Goal: Use online tool/utility: Utilize a website feature to perform a specific function

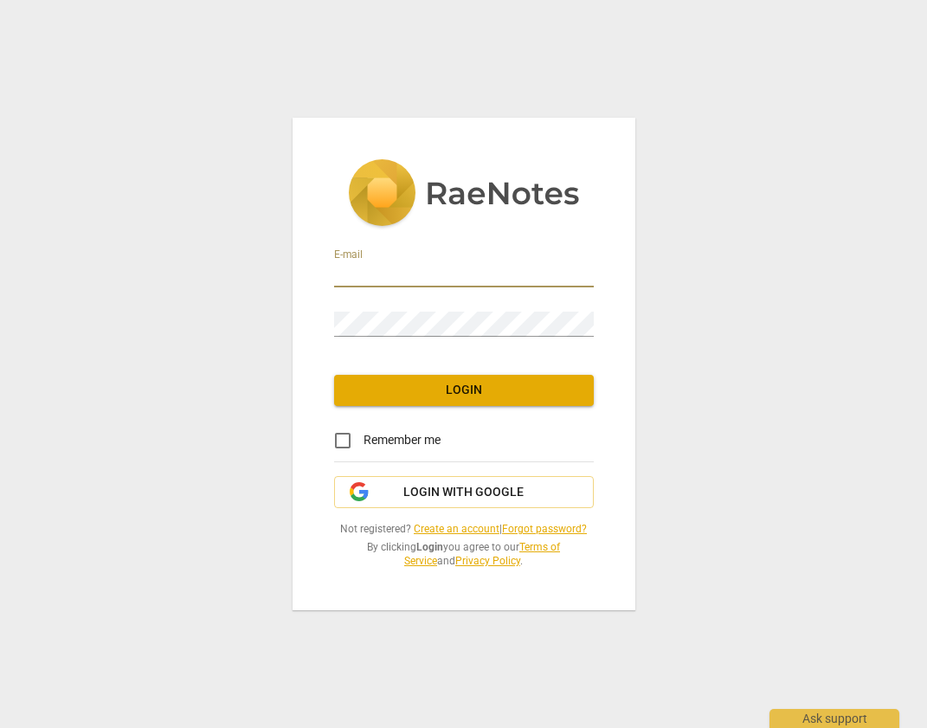
click at [449, 268] on input "email" at bounding box center [464, 274] width 260 height 25
type input "[EMAIL_ADDRESS][DOMAIN_NAME]"
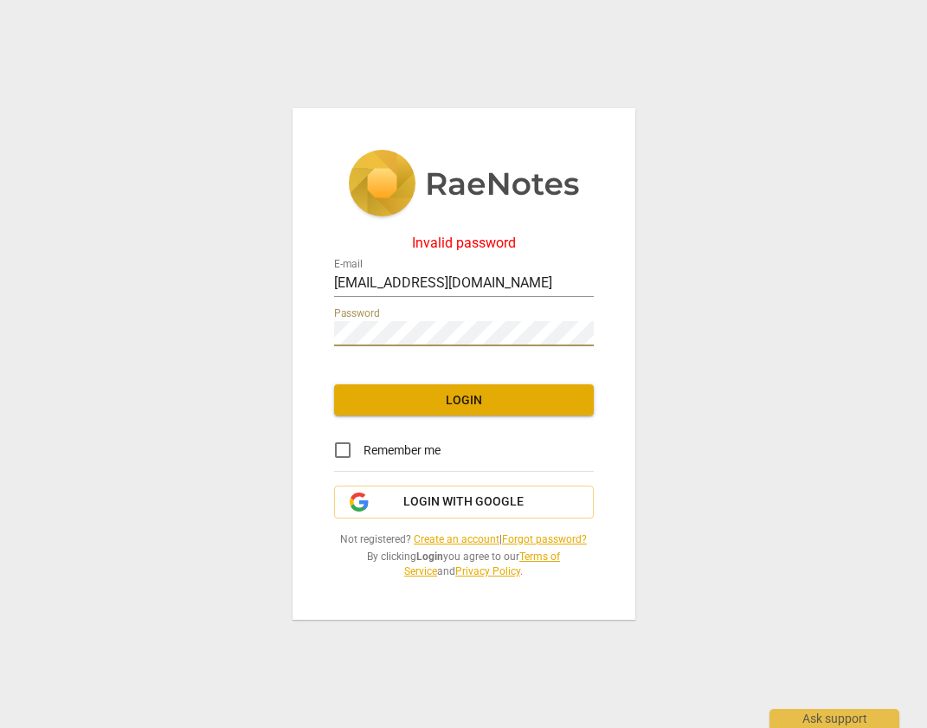
click at [229, 337] on div "Invalid password E-mail [EMAIL_ADDRESS][DOMAIN_NAME] Password Login Remember me…" at bounding box center [463, 364] width 927 height 728
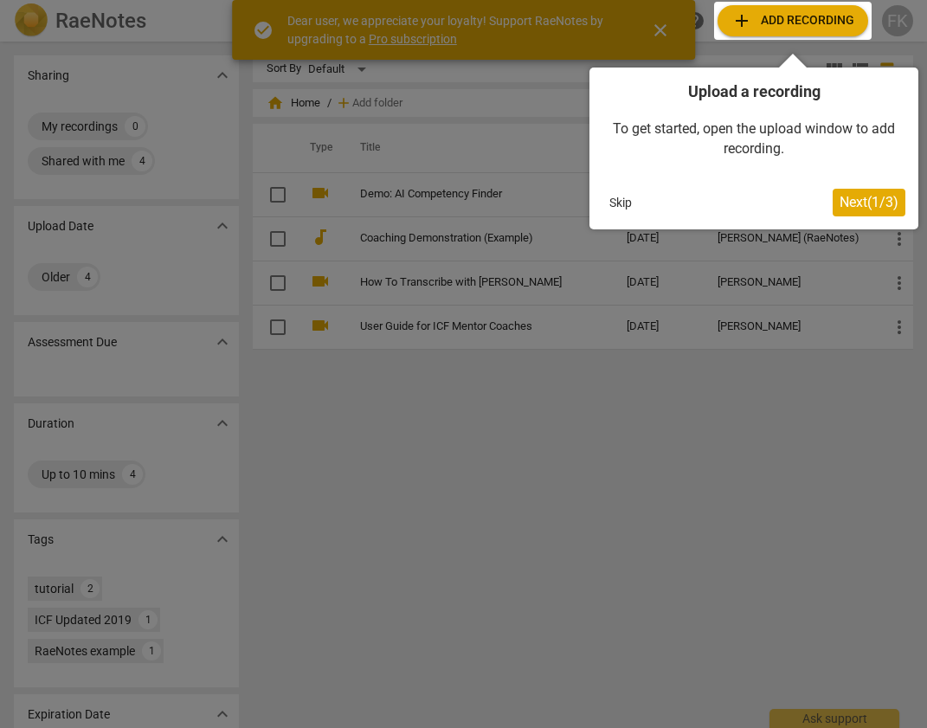
click at [870, 201] on span "Next ( 1 / 3 )" at bounding box center [869, 202] width 59 height 16
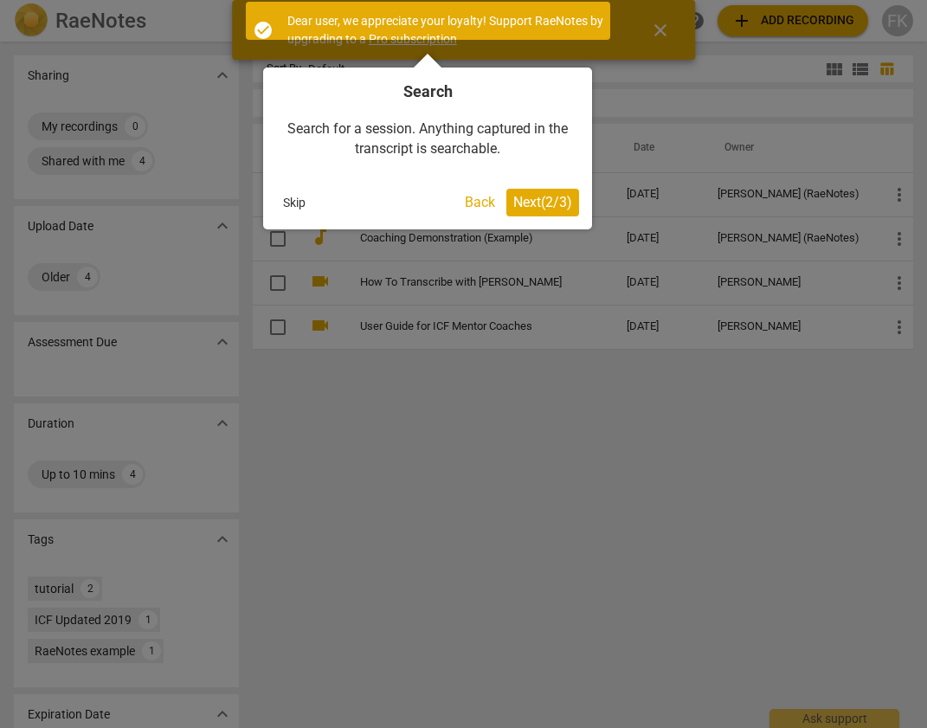
click at [546, 201] on span "Next ( 2 / 3 )" at bounding box center [542, 202] width 59 height 16
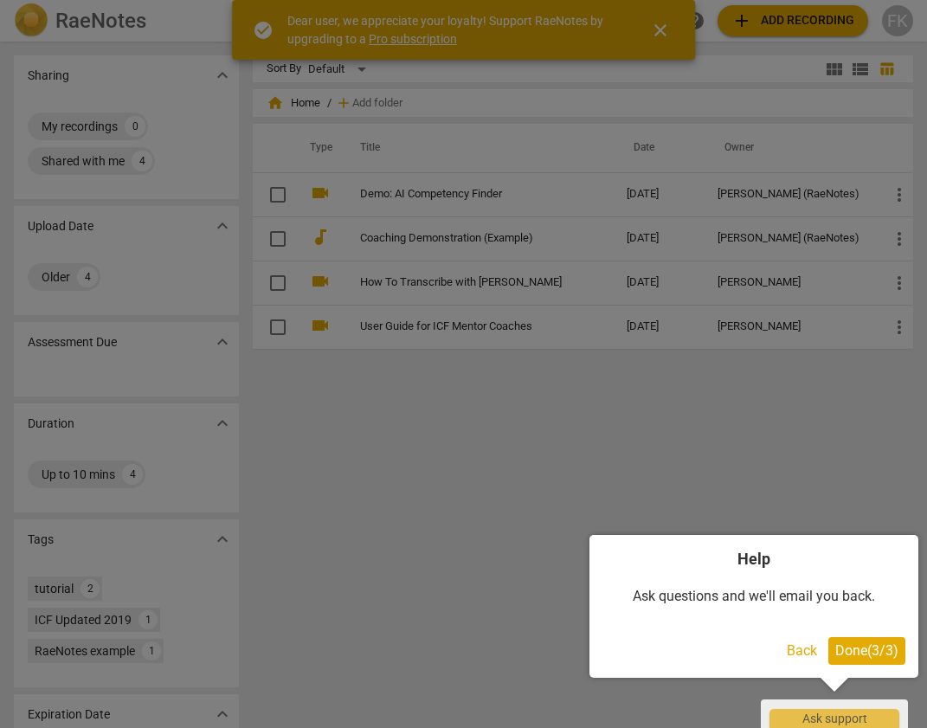
click at [796, 655] on button "Back" at bounding box center [802, 651] width 44 height 28
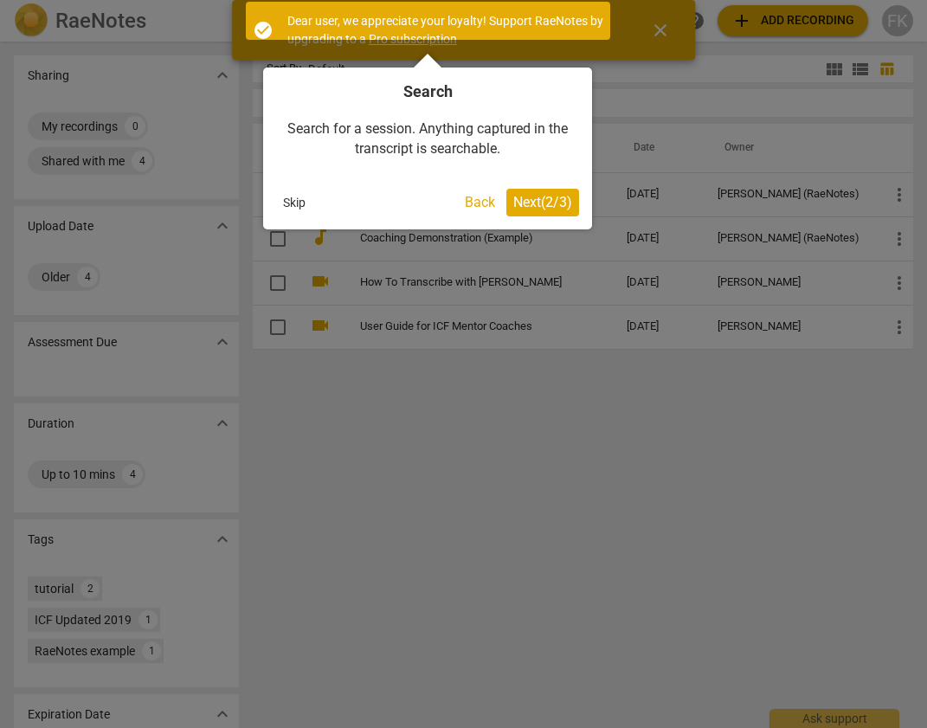
click at [539, 206] on span "Next ( 2 / 3 )" at bounding box center [542, 202] width 59 height 16
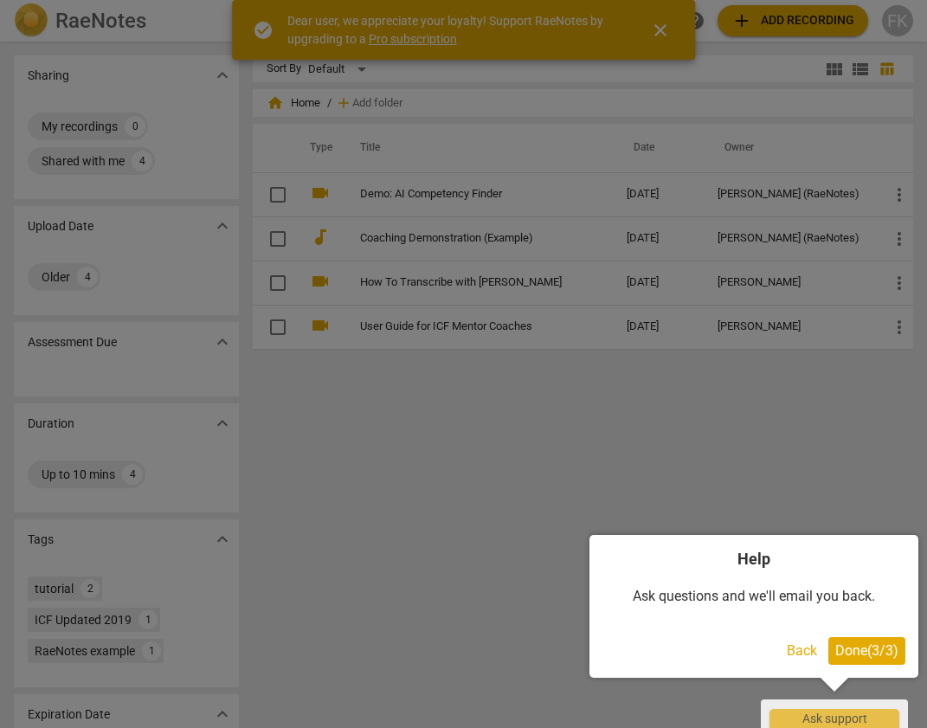
click at [875, 655] on span "Done ( 3 / 3 )" at bounding box center [867, 650] width 63 height 16
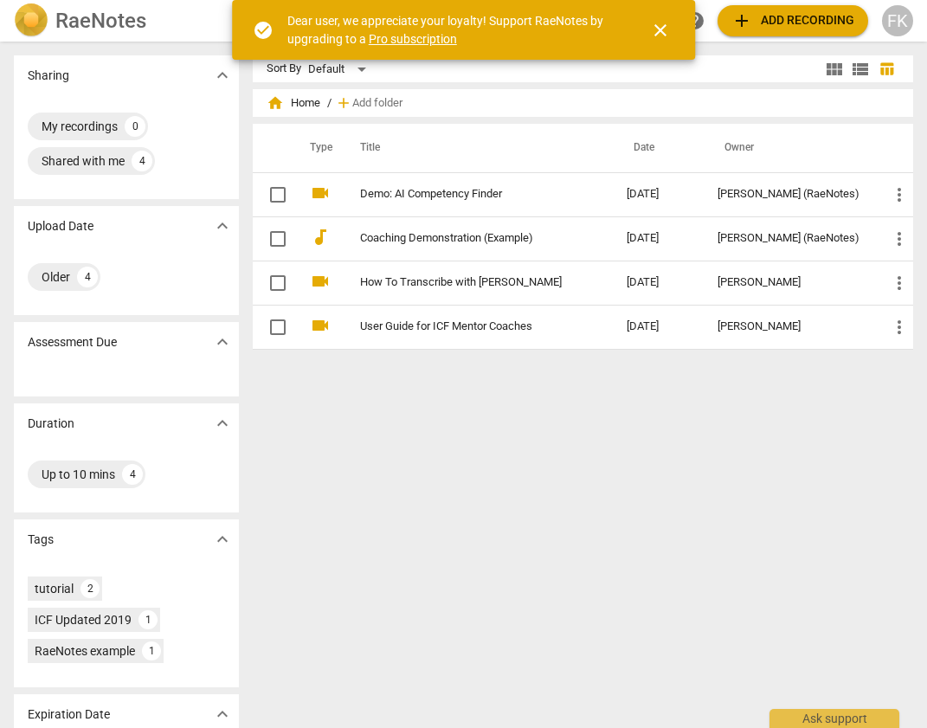
click at [665, 33] on span "close" at bounding box center [660, 30] width 21 height 21
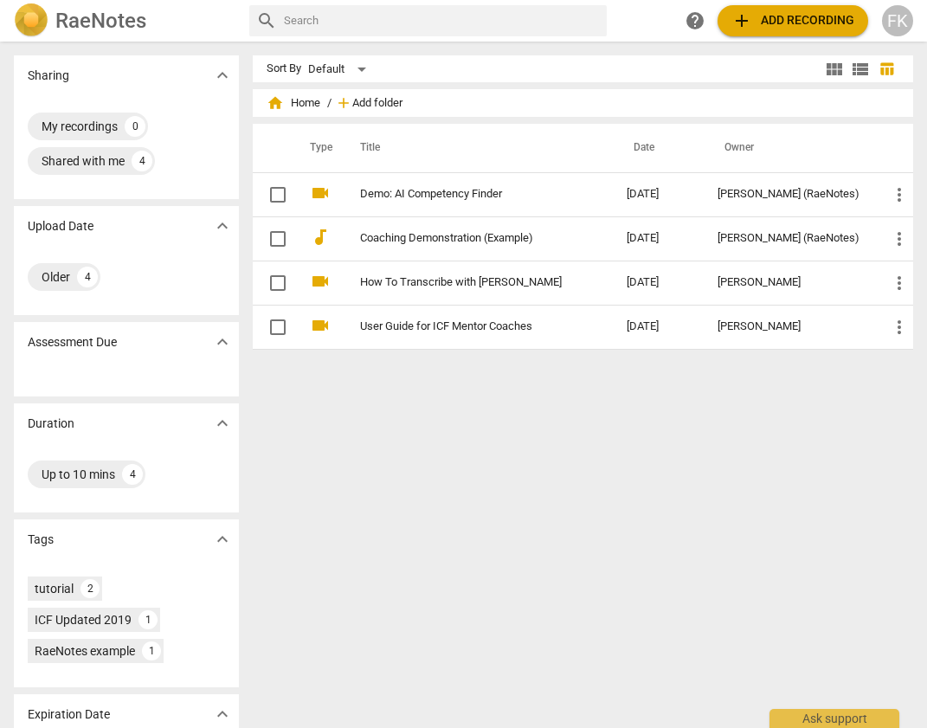
click at [374, 103] on span "Add folder" at bounding box center [377, 103] width 50 height 13
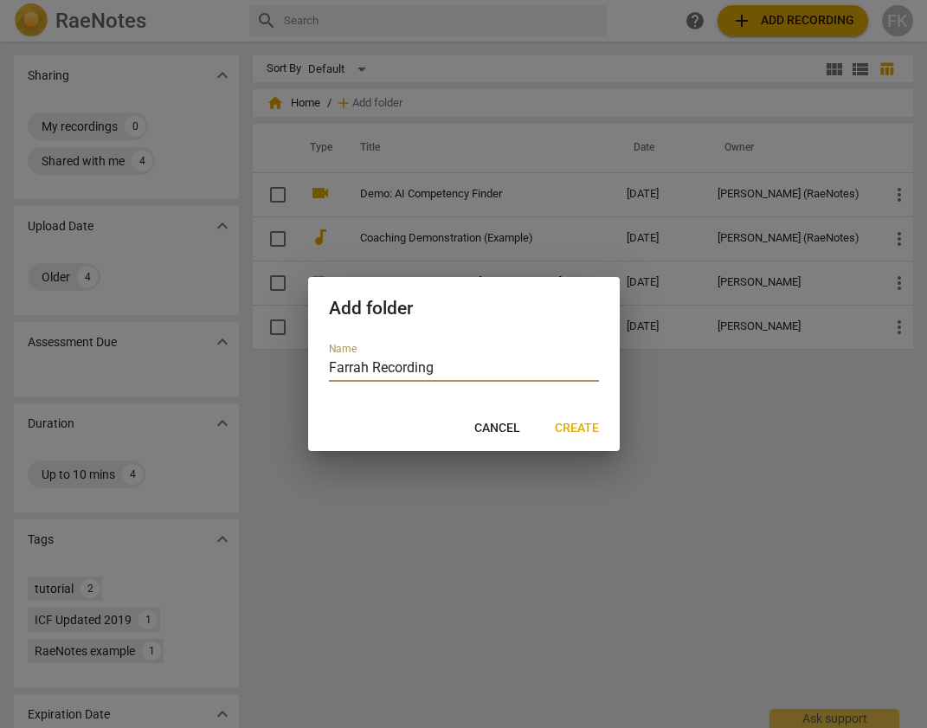
type input "Farrah Recordings"
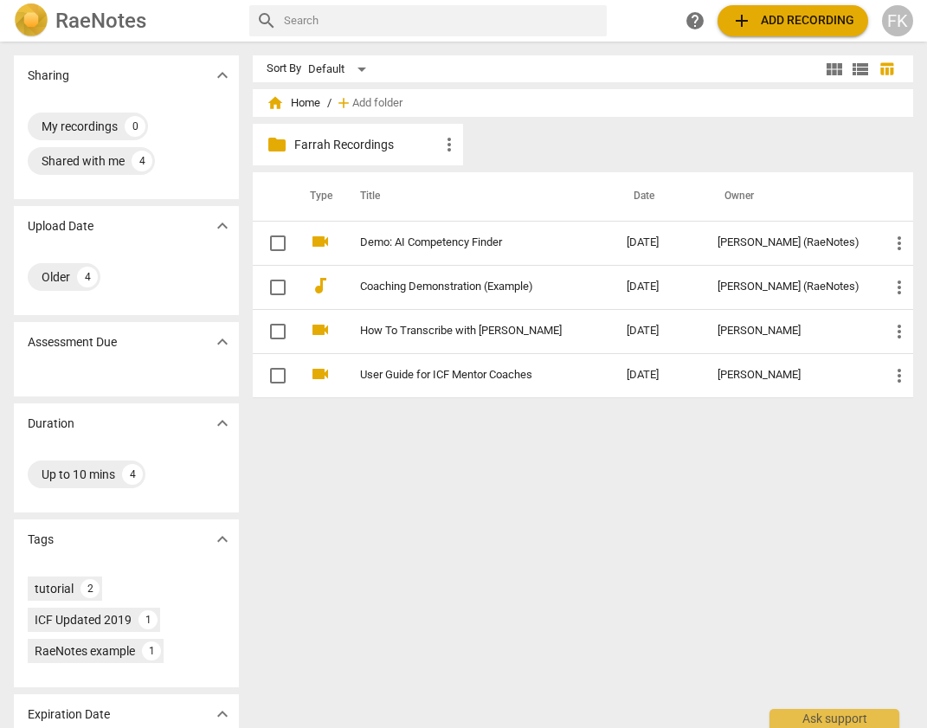
click at [375, 140] on p "Farrah Recordings" at bounding box center [366, 145] width 145 height 18
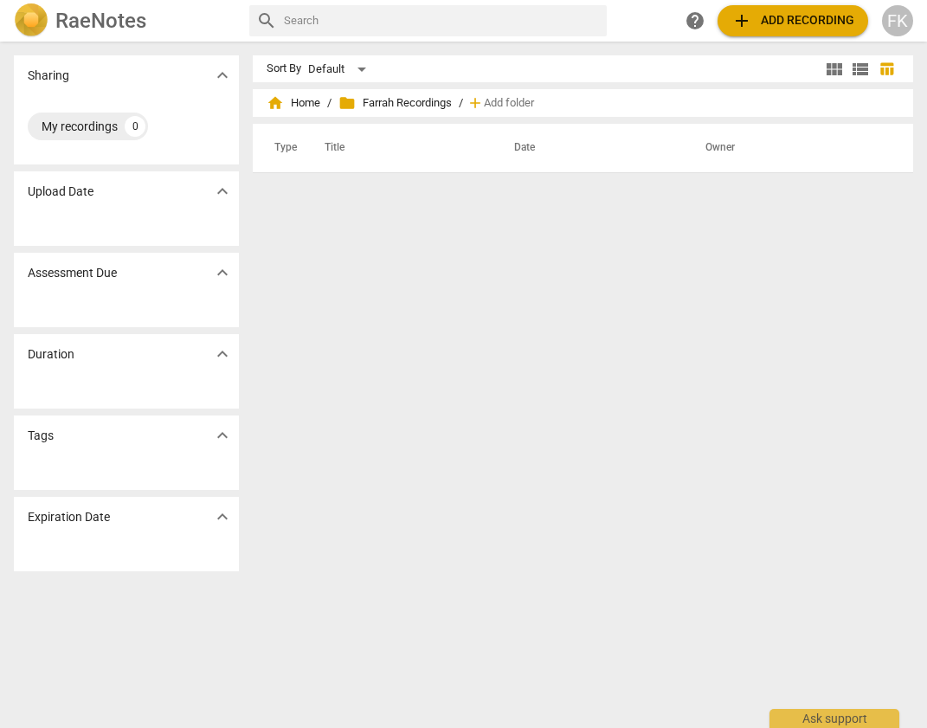
click at [489, 286] on div "Sort By Default view_module view_list table_chart home Home / folder Farrah Rec…" at bounding box center [590, 384] width 675 height 659
click at [745, 22] on span "add" at bounding box center [742, 20] width 21 height 21
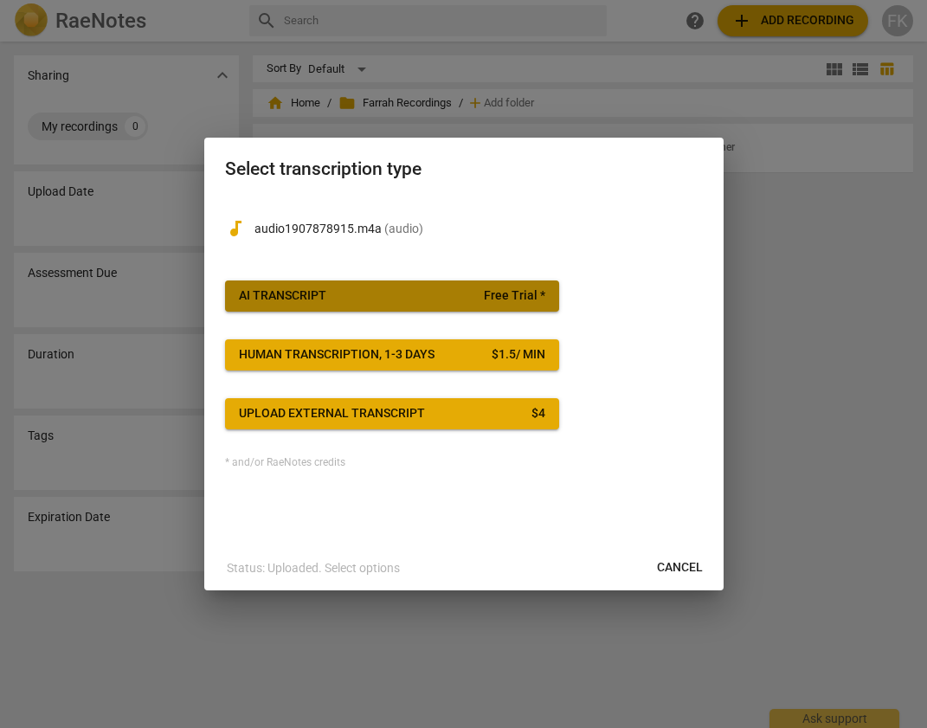
click at [435, 297] on span "AI Transcript Free Trial *" at bounding box center [392, 295] width 307 height 17
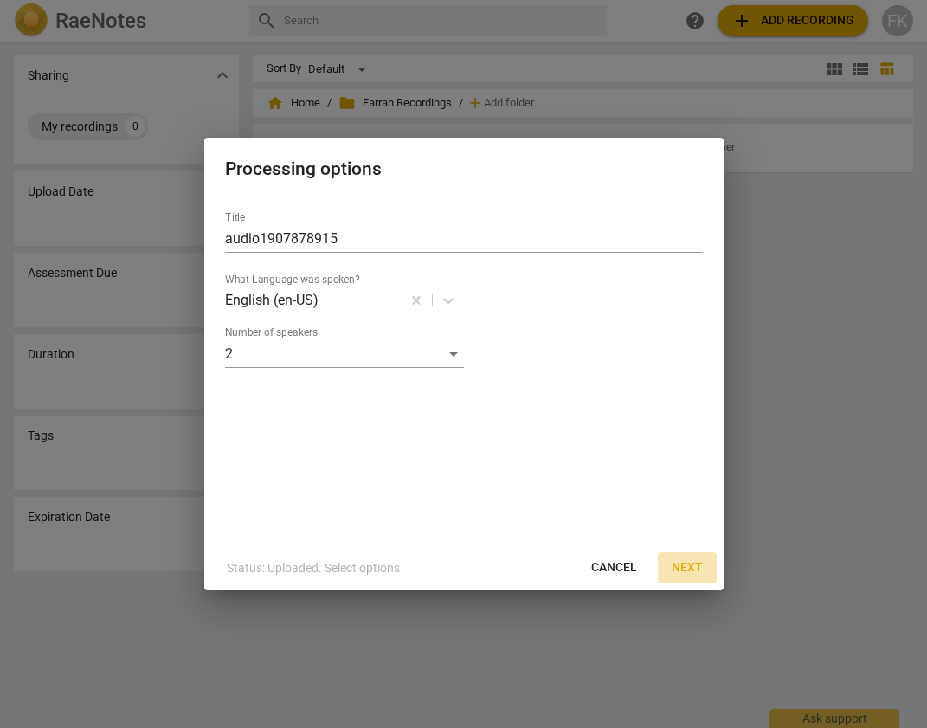
click at [680, 570] on span "Next" at bounding box center [687, 567] width 31 height 17
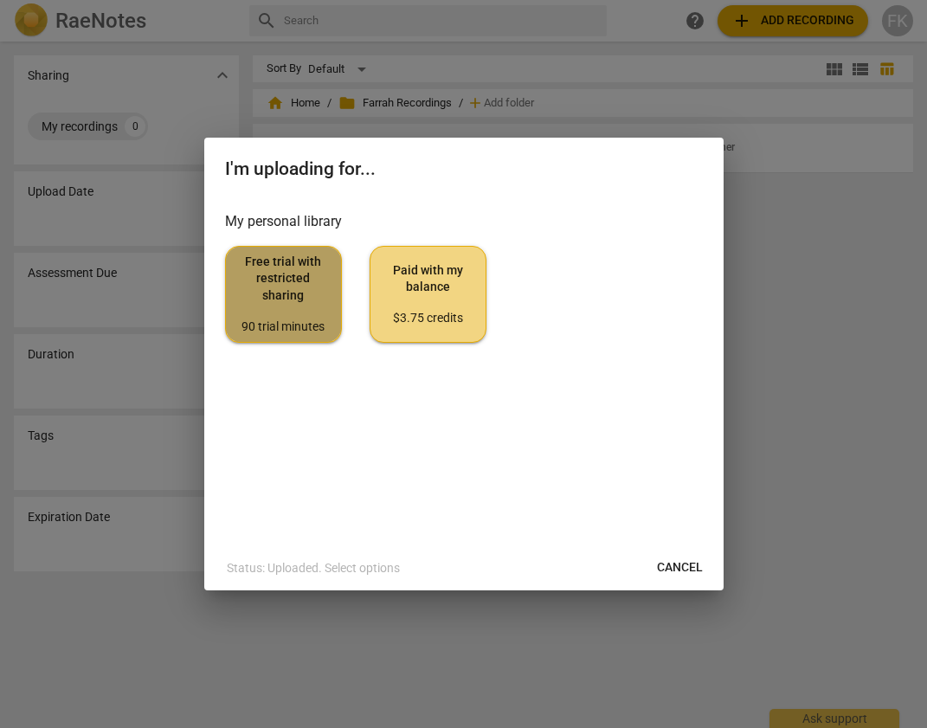
click at [288, 315] on span "Free trial with restricted sharing 90 trial minutes" at bounding box center [283, 294] width 87 height 81
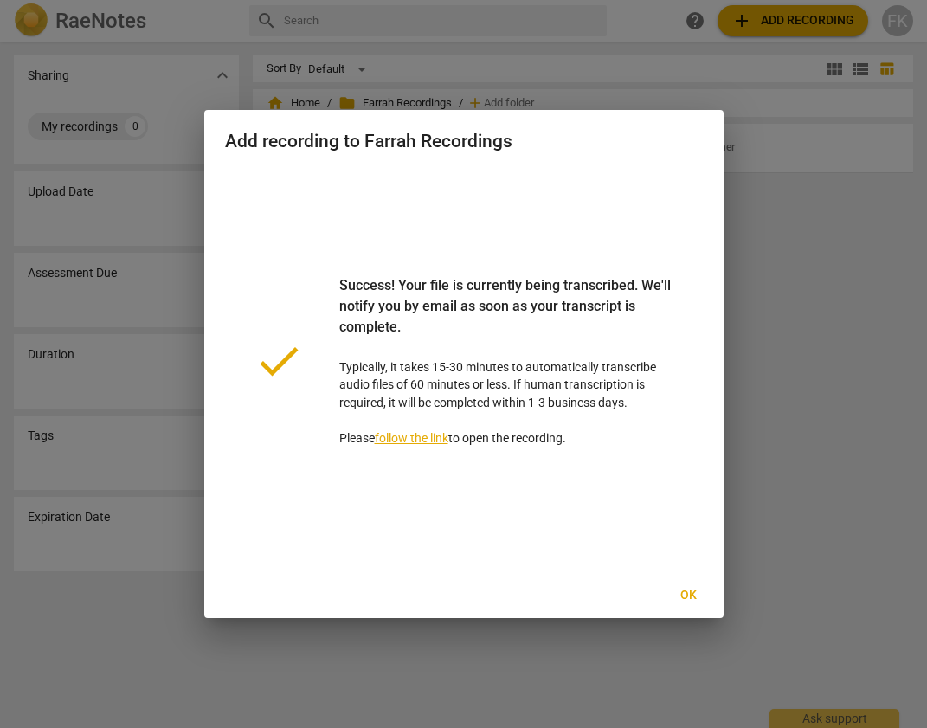
click at [691, 597] on span "Ok" at bounding box center [689, 595] width 28 height 17
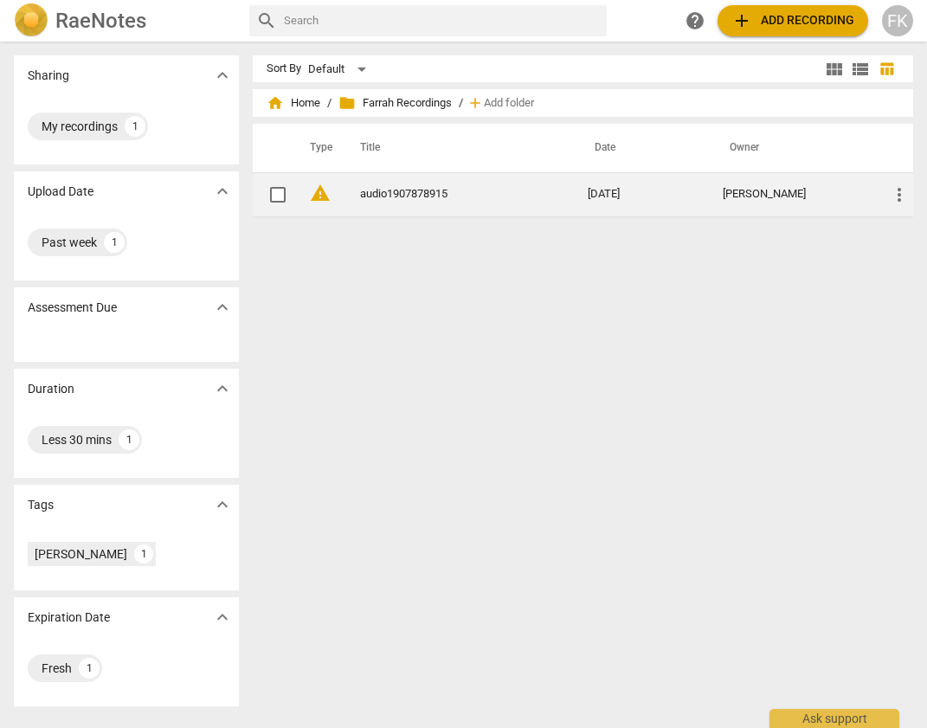
click at [399, 197] on link "audio1907878915" at bounding box center [442, 194] width 165 height 13
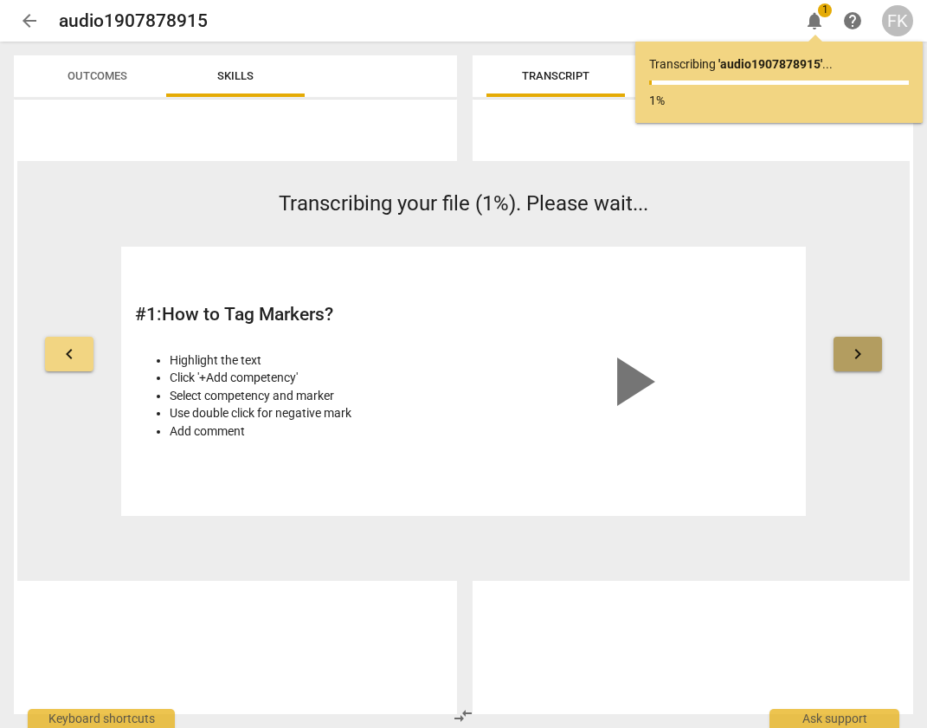
click at [856, 359] on span "keyboard_arrow_right" at bounding box center [858, 354] width 21 height 21
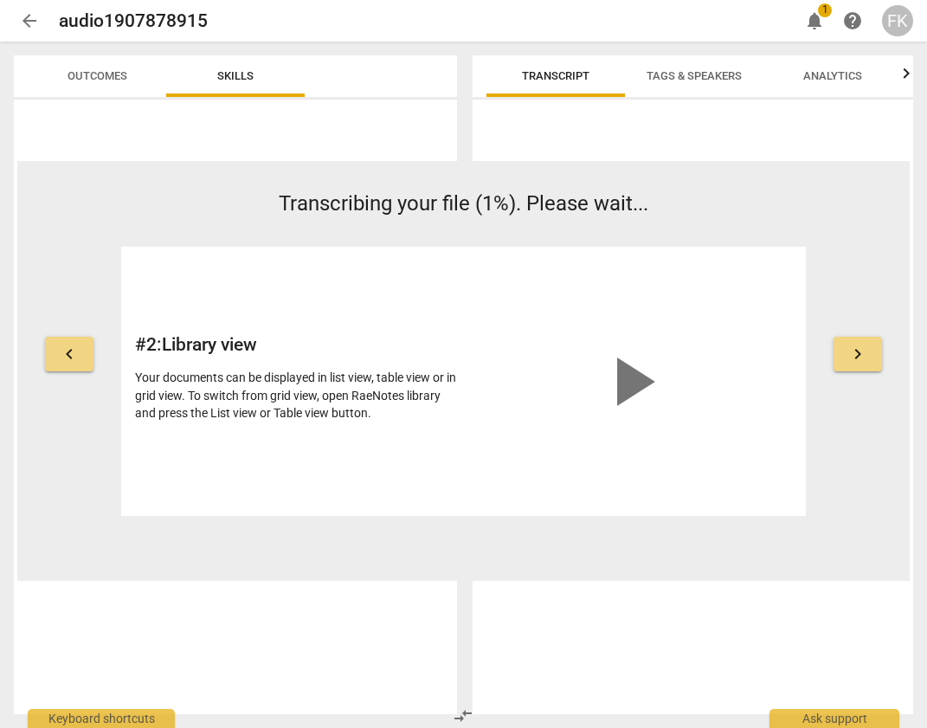
click at [855, 364] on span "keyboard_arrow_right" at bounding box center [858, 354] width 21 height 21
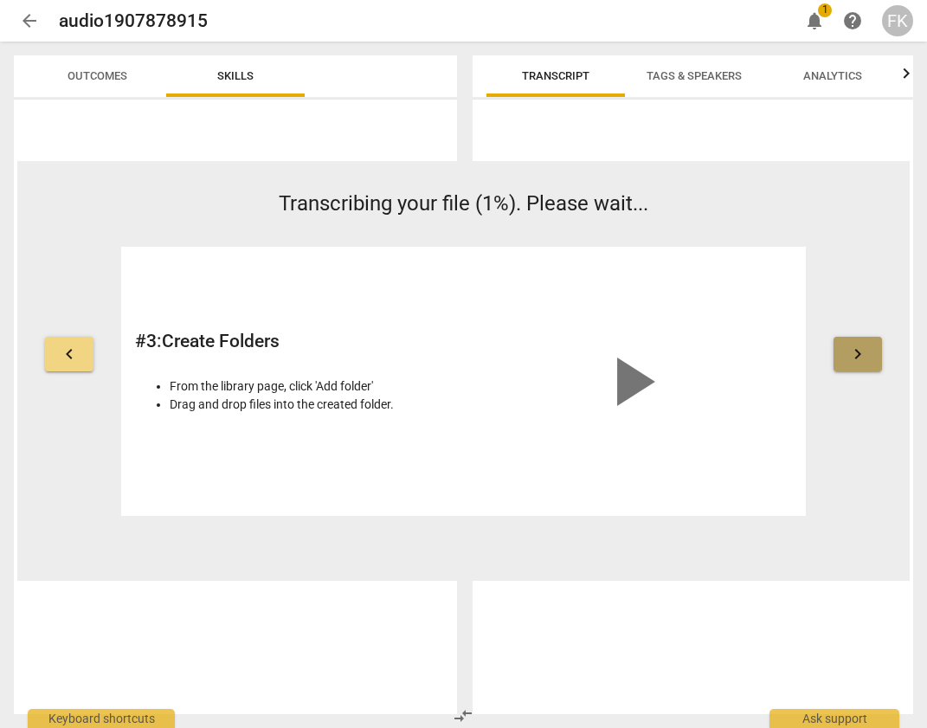
click at [855, 362] on span "keyboard_arrow_right" at bounding box center [858, 354] width 21 height 21
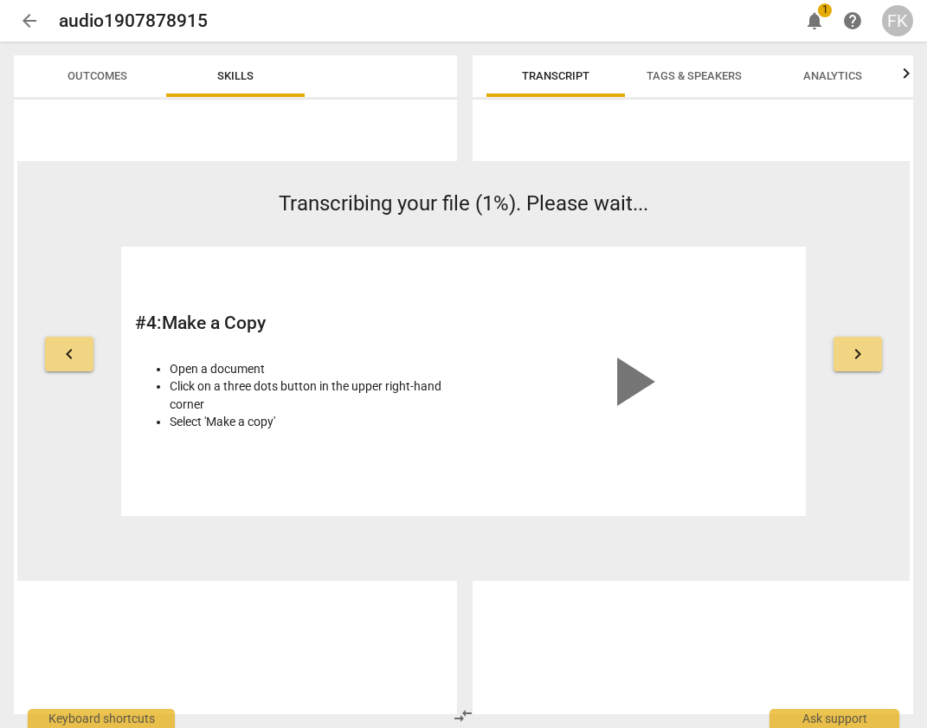
click at [855, 362] on span "keyboard_arrow_right" at bounding box center [858, 354] width 21 height 21
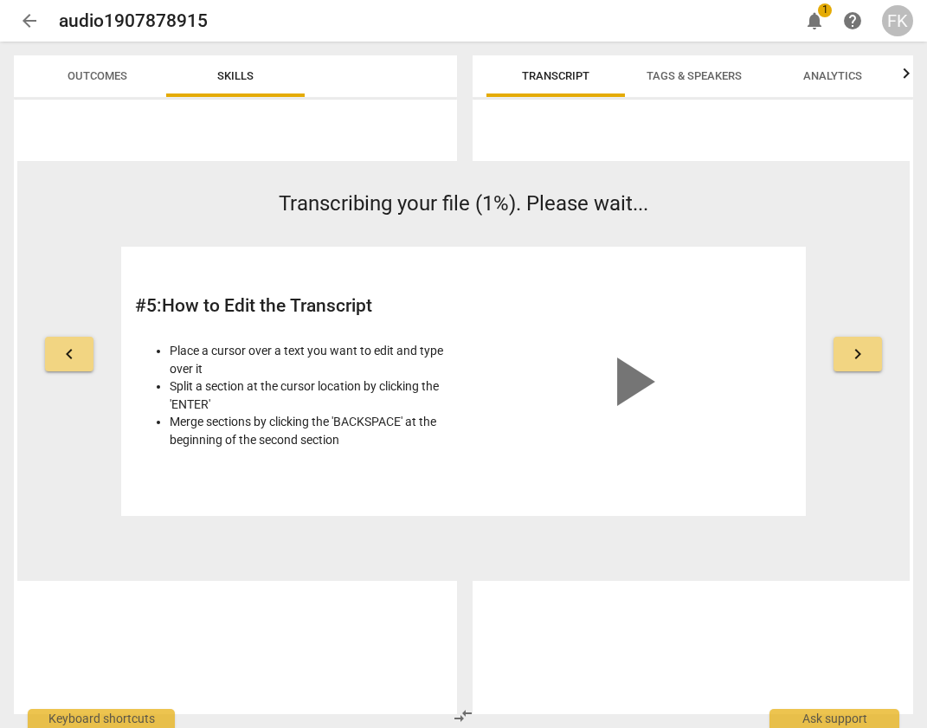
click at [855, 362] on span "keyboard_arrow_right" at bounding box center [858, 354] width 21 height 21
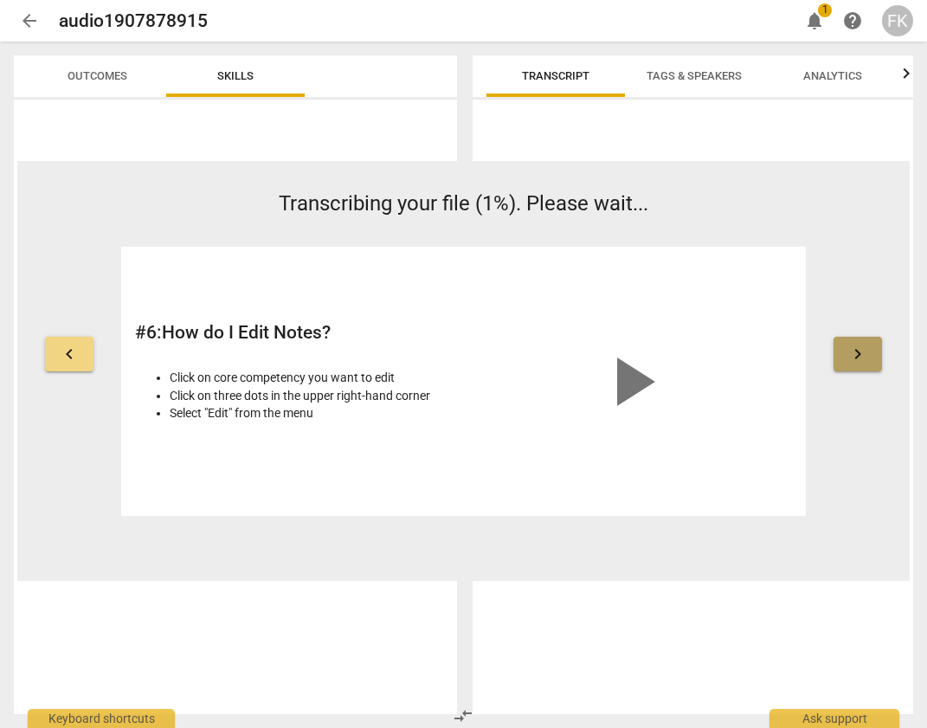
click at [855, 362] on span "keyboard_arrow_right" at bounding box center [858, 354] width 21 height 21
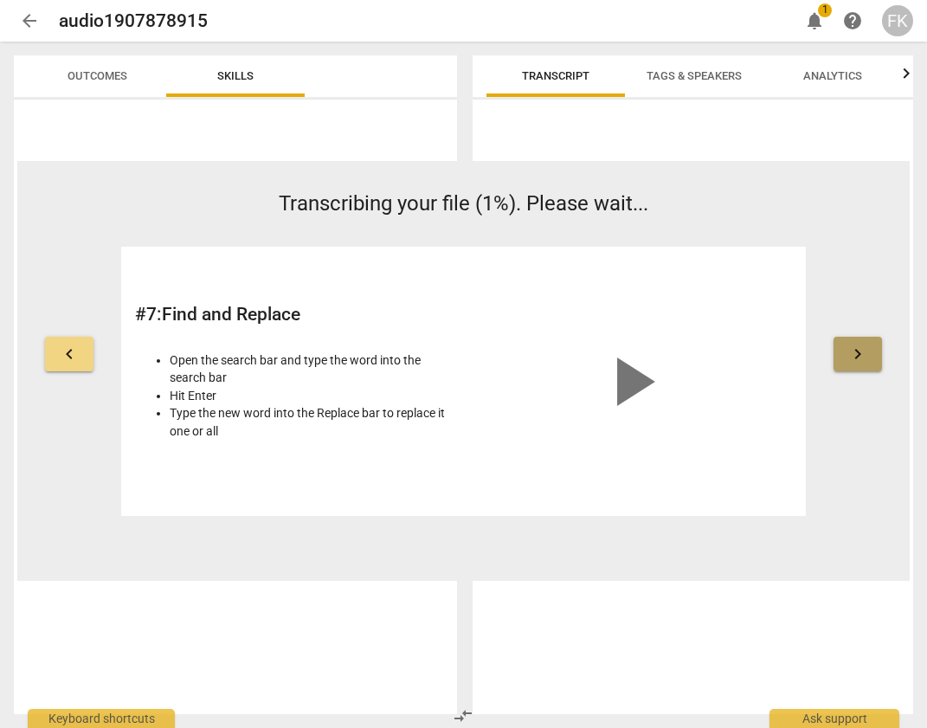
click at [855, 362] on span "keyboard_arrow_right" at bounding box center [858, 354] width 21 height 21
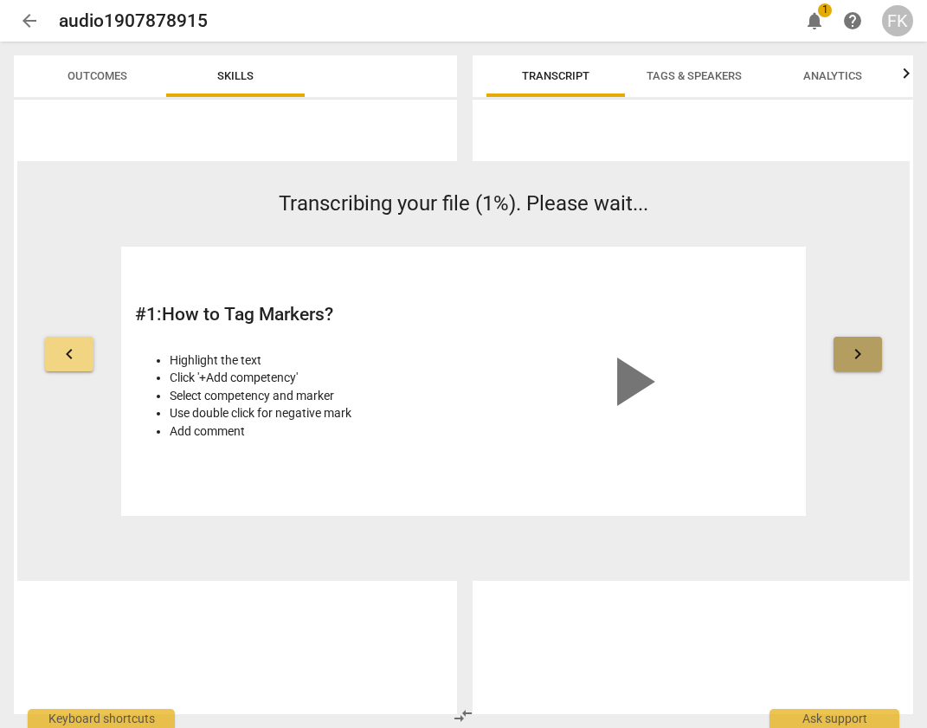
click at [855, 362] on span "keyboard_arrow_right" at bounding box center [858, 354] width 21 height 21
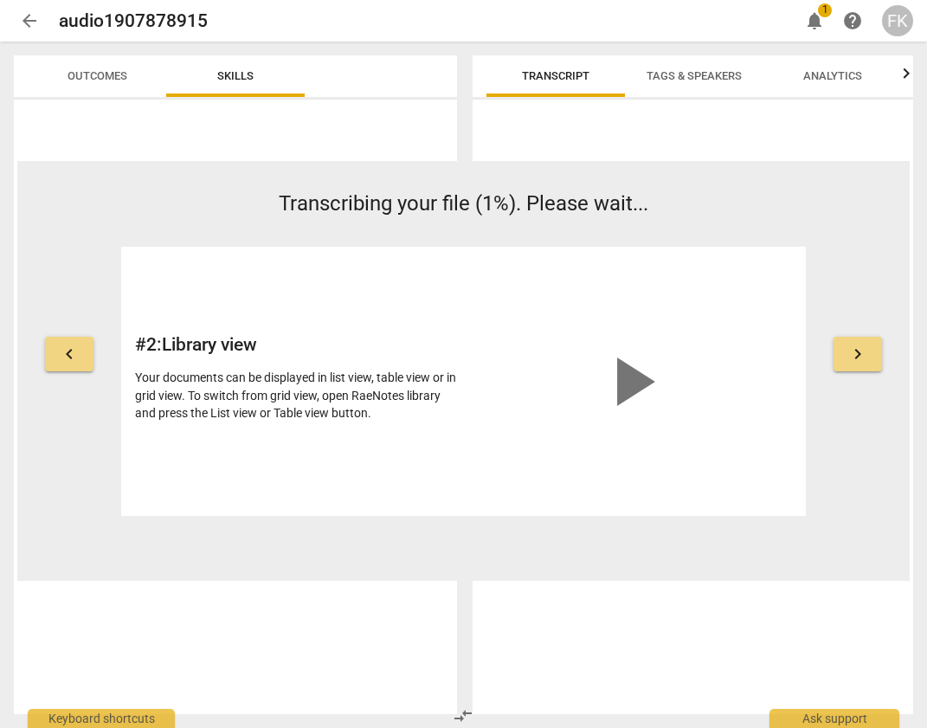
click at [855, 362] on span "keyboard_arrow_right" at bounding box center [858, 354] width 21 height 21
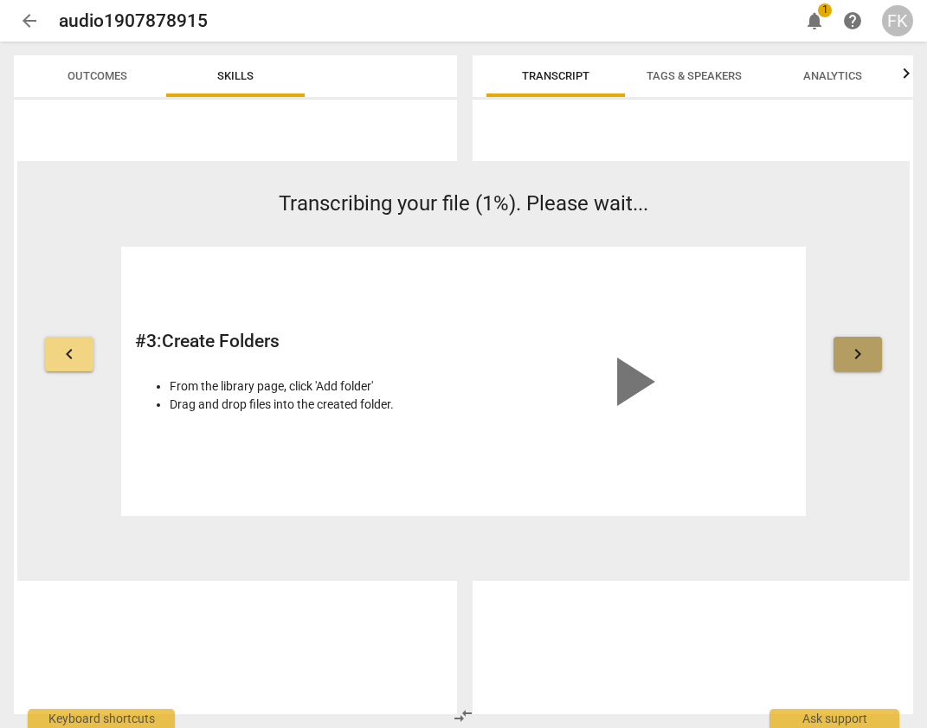
click at [855, 362] on span "keyboard_arrow_right" at bounding box center [858, 354] width 21 height 21
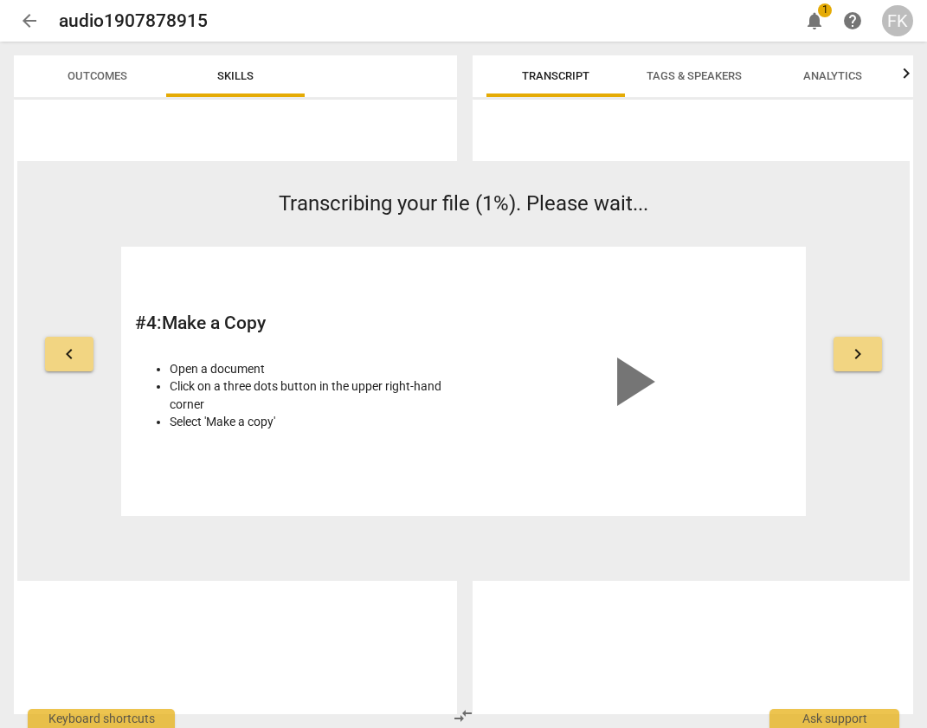
click at [855, 362] on span "keyboard_arrow_right" at bounding box center [858, 354] width 21 height 21
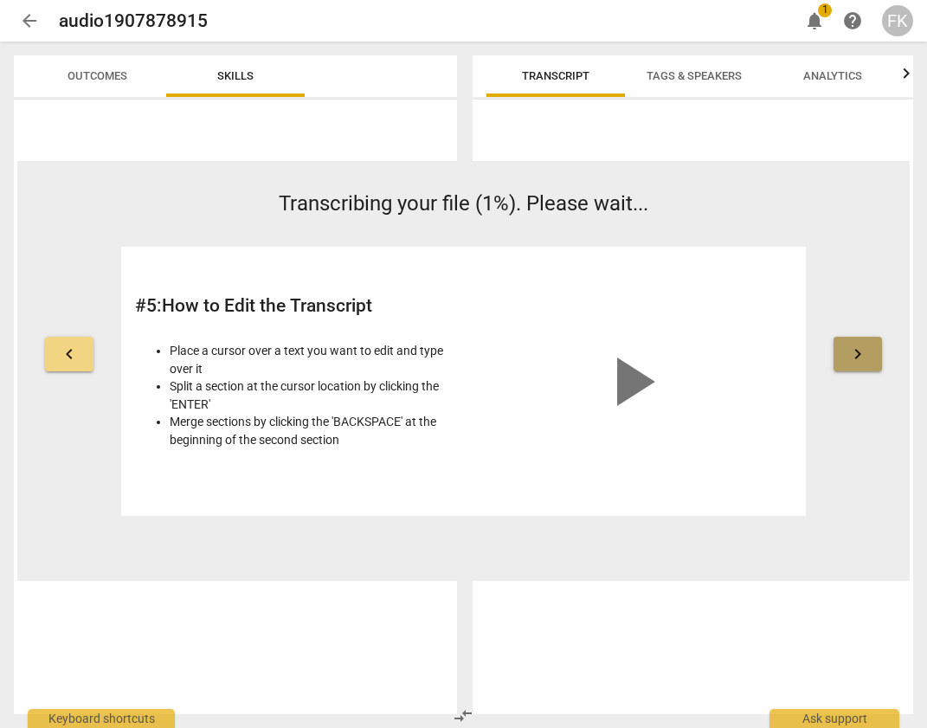
click at [855, 362] on span "keyboard_arrow_right" at bounding box center [858, 354] width 21 height 21
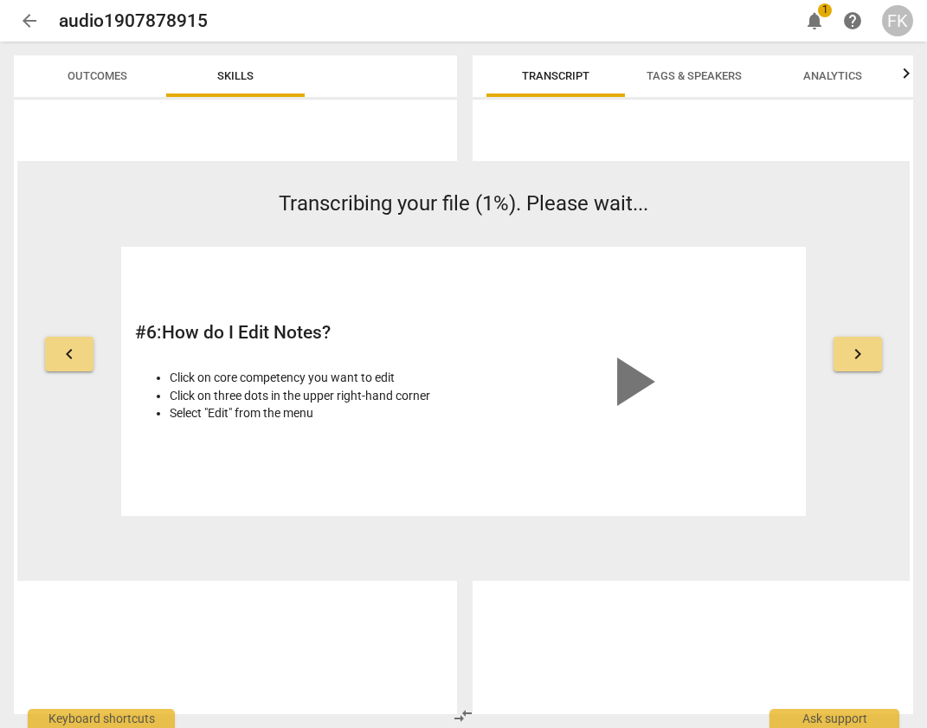
click at [855, 362] on span "keyboard_arrow_right" at bounding box center [858, 354] width 21 height 21
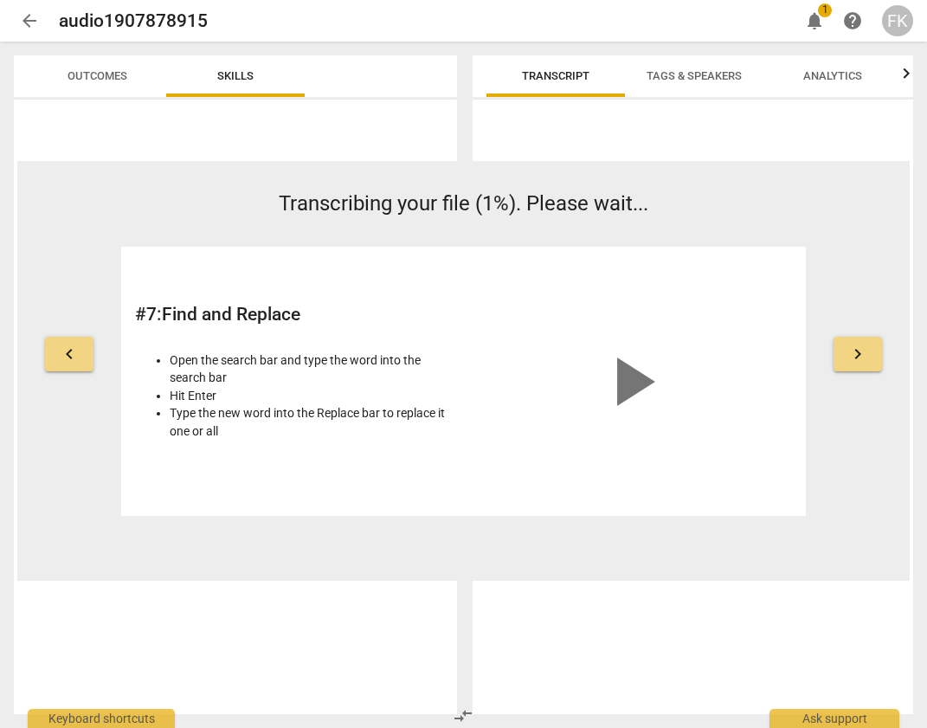
click at [855, 362] on span "keyboard_arrow_right" at bounding box center [858, 354] width 21 height 21
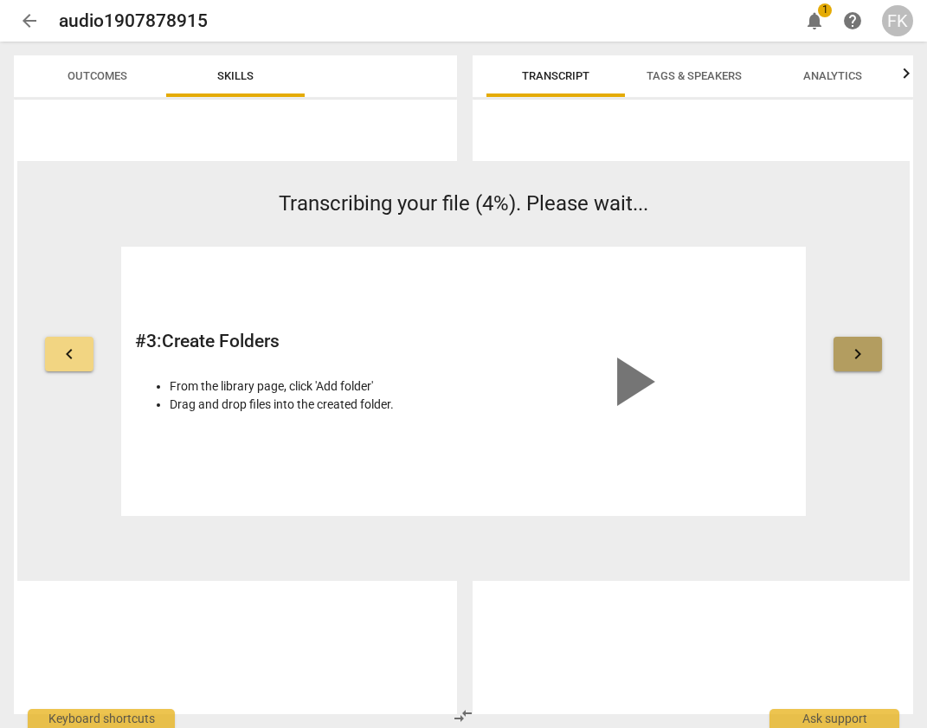
click at [867, 349] on span "keyboard_arrow_right" at bounding box center [858, 354] width 21 height 21
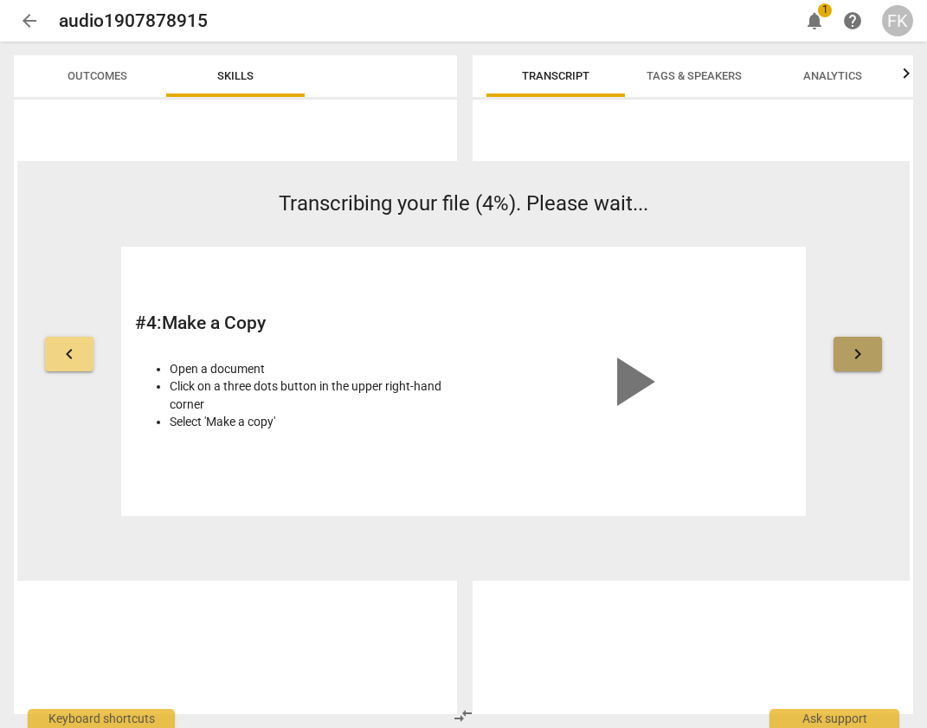
click at [867, 349] on span "keyboard_arrow_right" at bounding box center [858, 354] width 21 height 21
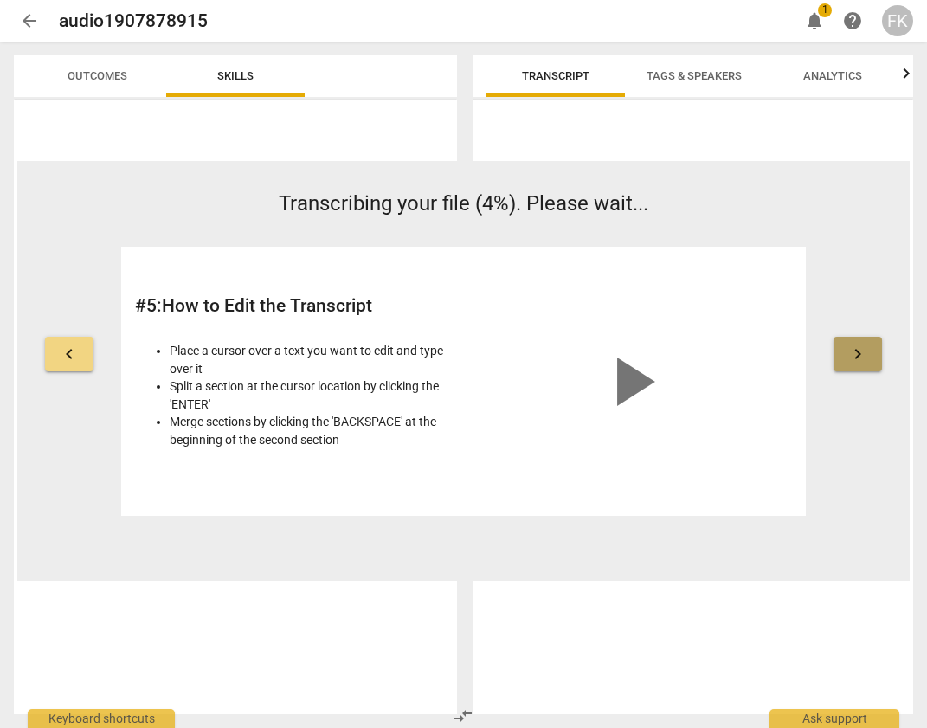
click at [866, 348] on span "keyboard_arrow_right" at bounding box center [858, 354] width 21 height 21
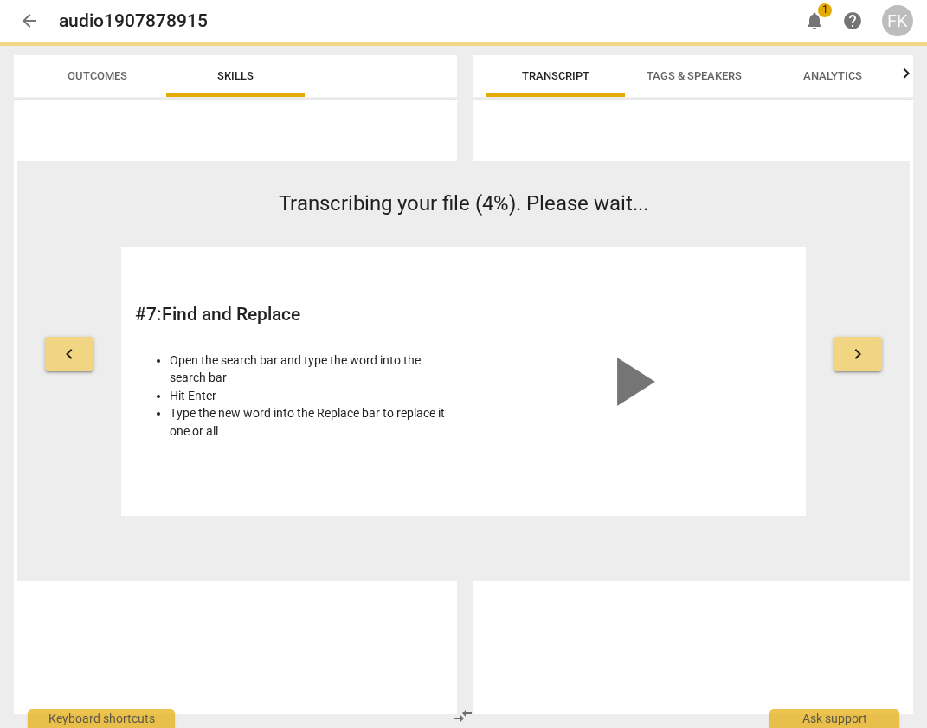
click at [86, 87] on button "Outcomes" at bounding box center [97, 76] width 139 height 42
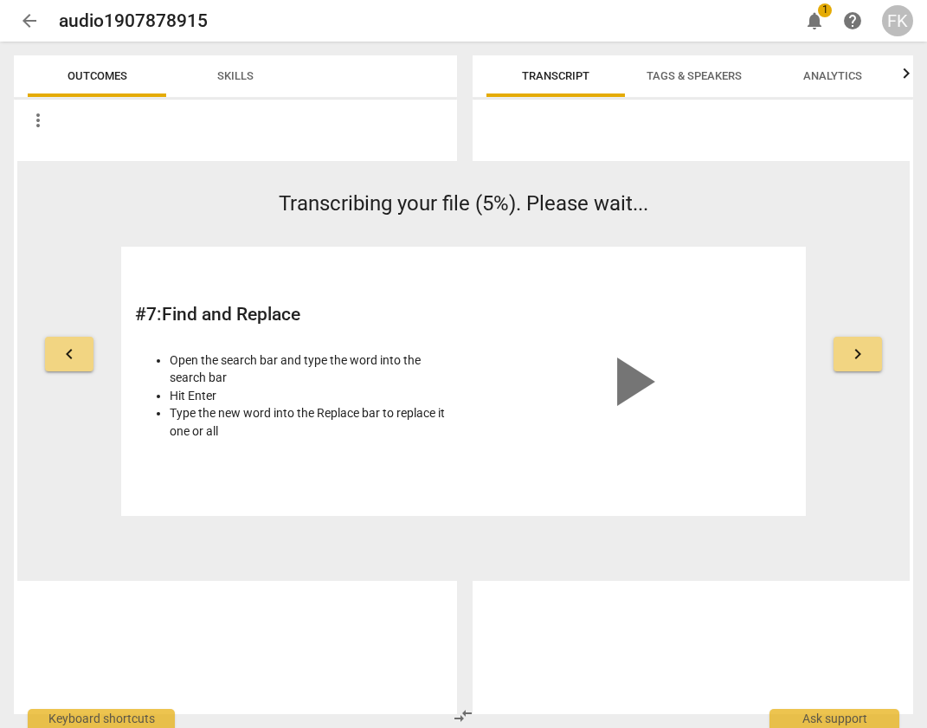
click at [546, 78] on span "Transcript" at bounding box center [556, 75] width 68 height 13
click at [630, 374] on span "play_arrow" at bounding box center [631, 381] width 83 height 83
click at [586, 391] on video at bounding box center [631, 326] width 260 height 130
click at [360, 350] on div "Open the search bar and type the word into the search bar Hit Enter Type the ne…" at bounding box center [296, 395] width 322 height 113
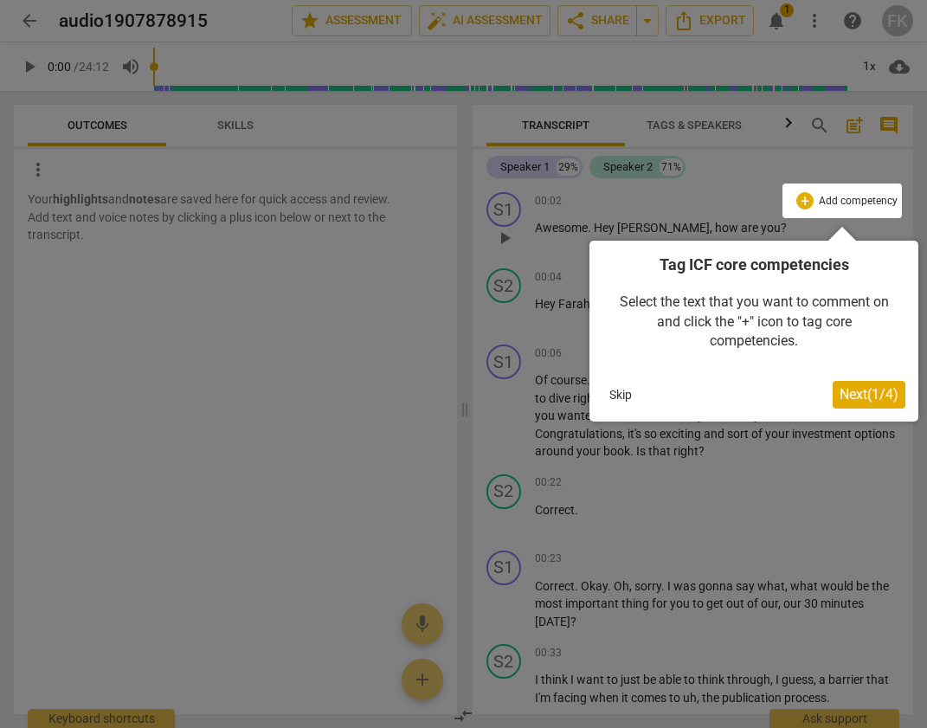
click at [872, 391] on span "Next ( 1 / 4 )" at bounding box center [869, 394] width 59 height 16
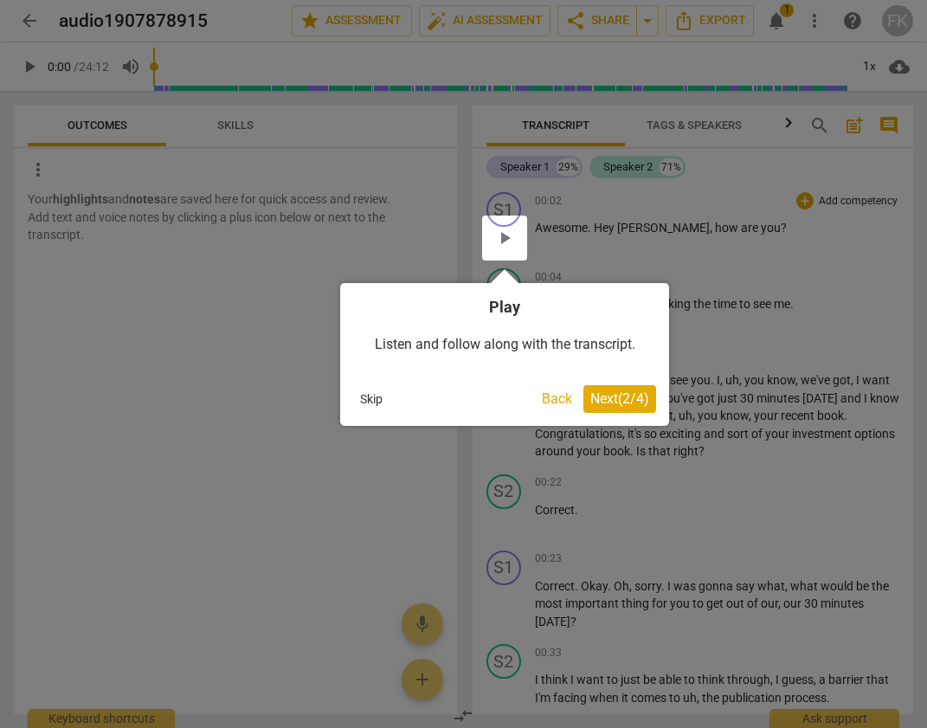
click at [604, 392] on span "Next ( 2 / 4 )" at bounding box center [620, 399] width 59 height 16
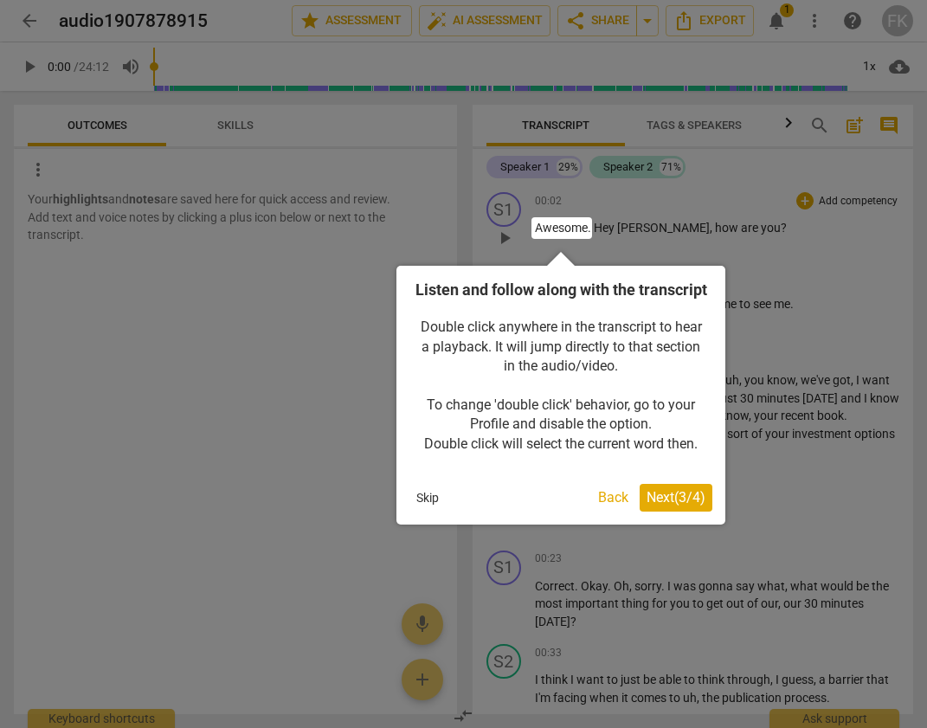
click at [653, 506] on span "Next ( 3 / 4 )" at bounding box center [676, 497] width 59 height 16
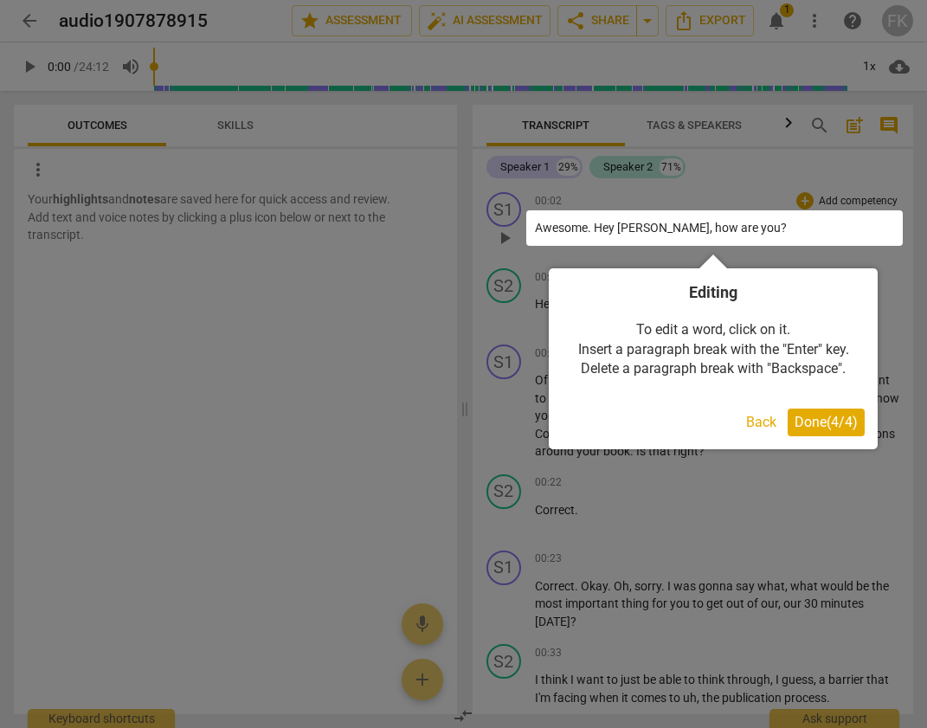
click at [811, 427] on span "Done ( 4 / 4 )" at bounding box center [826, 422] width 63 height 16
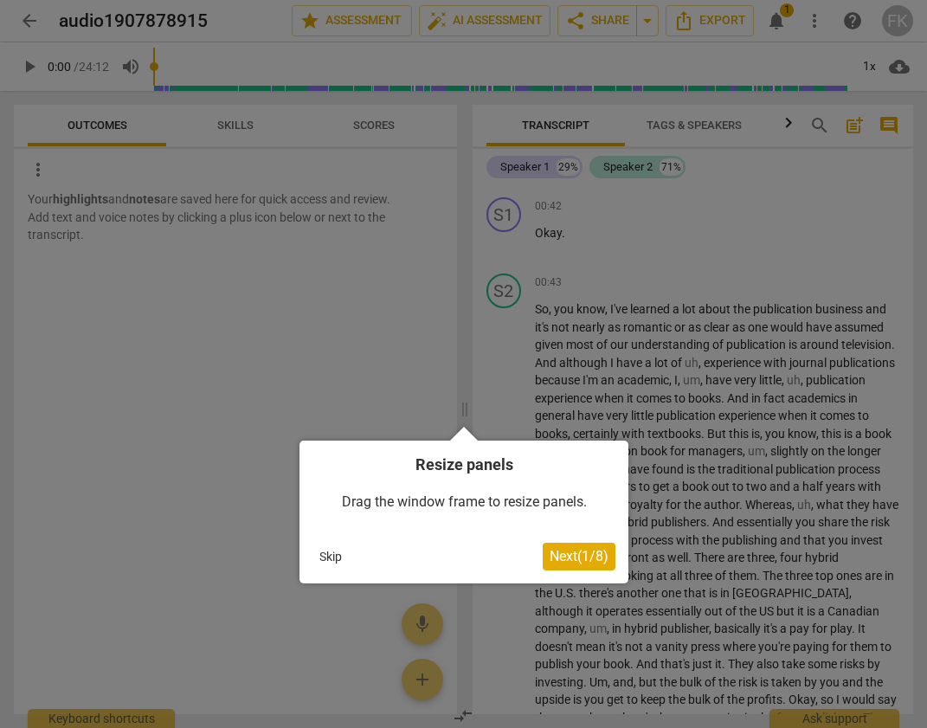
scroll to position [544, 0]
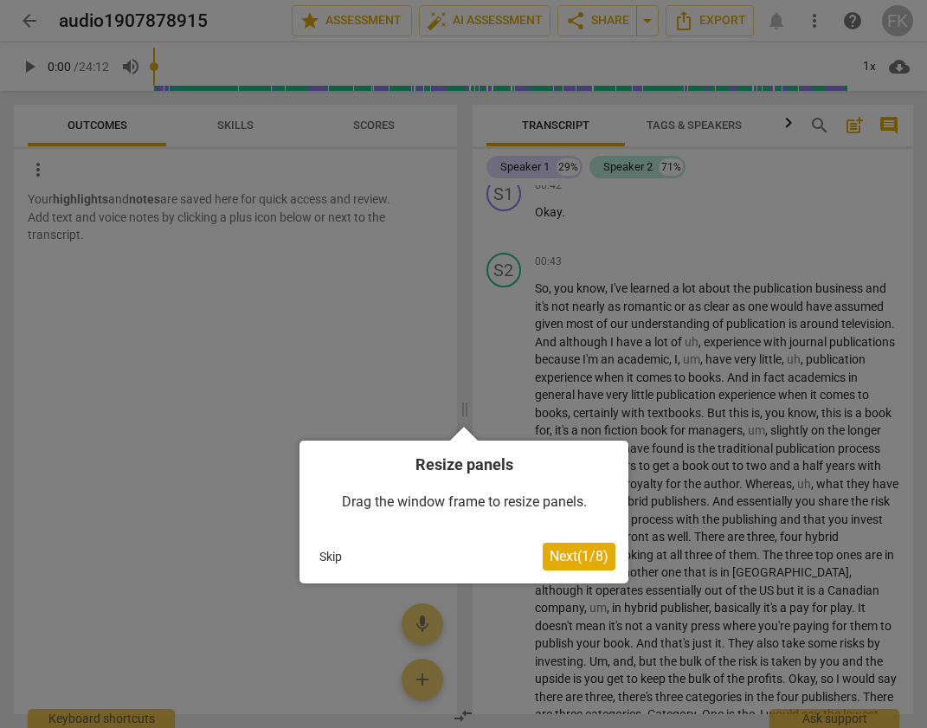
click at [587, 551] on span "Next ( 1 / 8 )" at bounding box center [579, 556] width 59 height 16
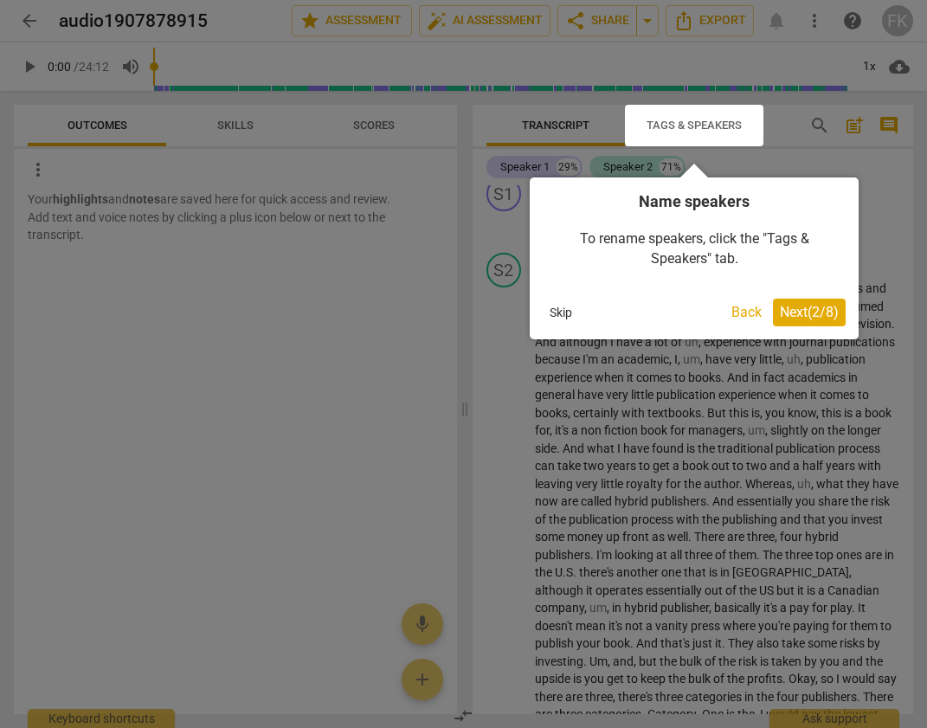
click at [833, 314] on span "Next ( 2 / 8 )" at bounding box center [809, 312] width 59 height 16
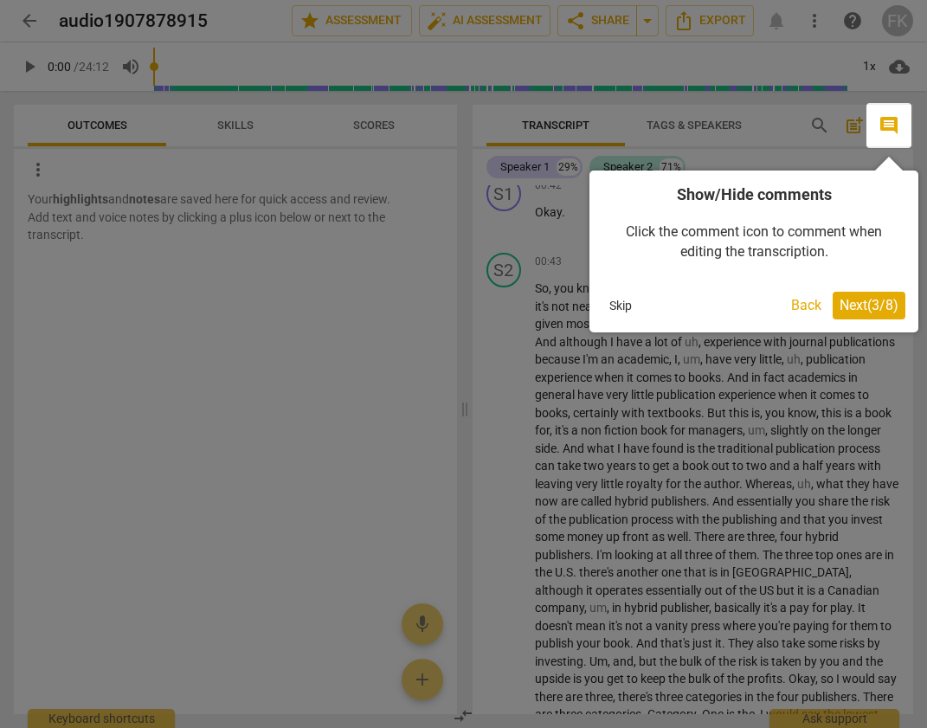
click at [873, 292] on button "Next ( 3 / 8 )" at bounding box center [869, 306] width 73 height 28
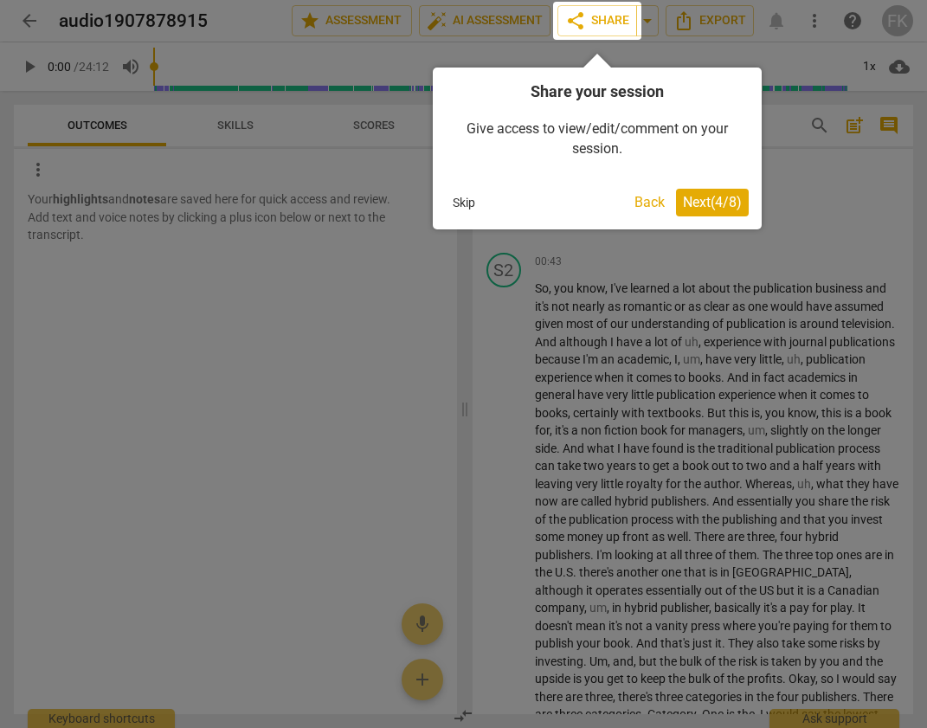
click at [697, 202] on span "Next ( 4 / 8 )" at bounding box center [712, 202] width 59 height 16
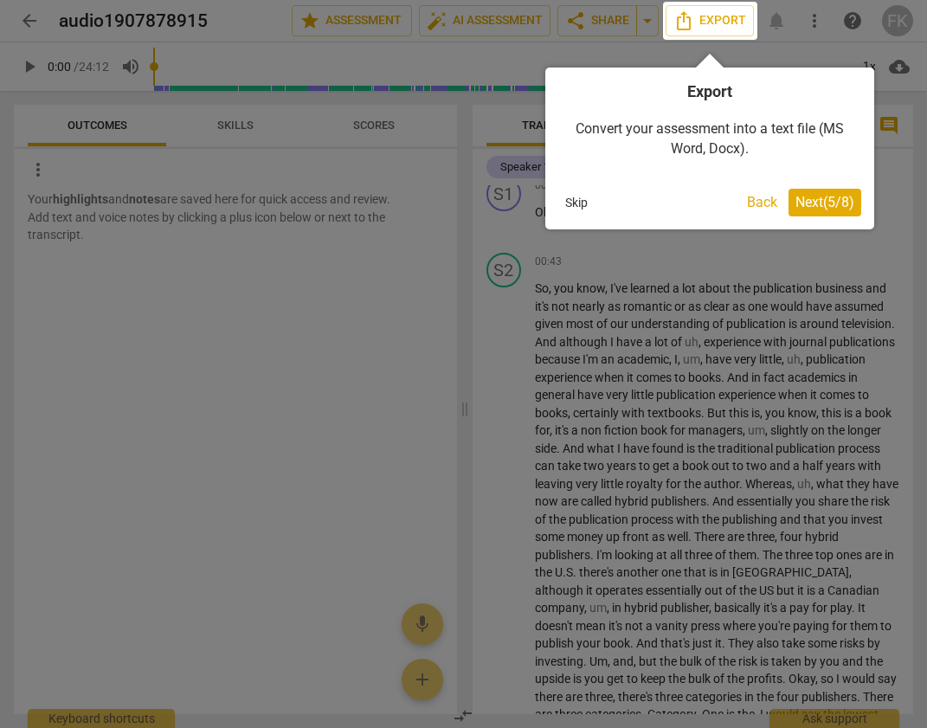
click at [813, 204] on span "Next ( 5 / 8 )" at bounding box center [825, 202] width 59 height 16
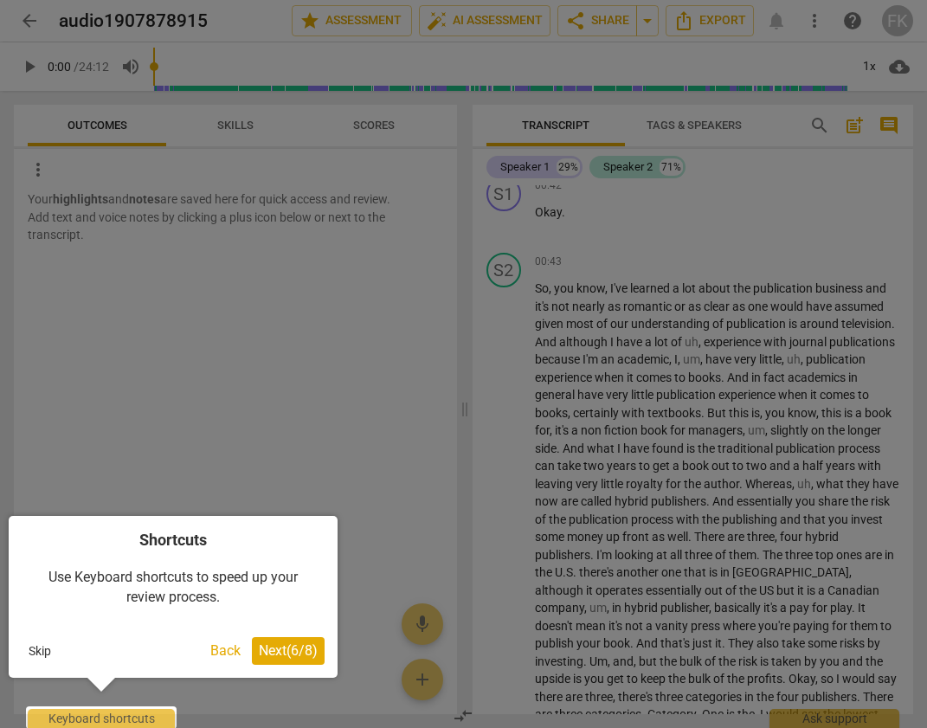
click at [272, 656] on span "Next ( 6 / 8 )" at bounding box center [288, 650] width 59 height 16
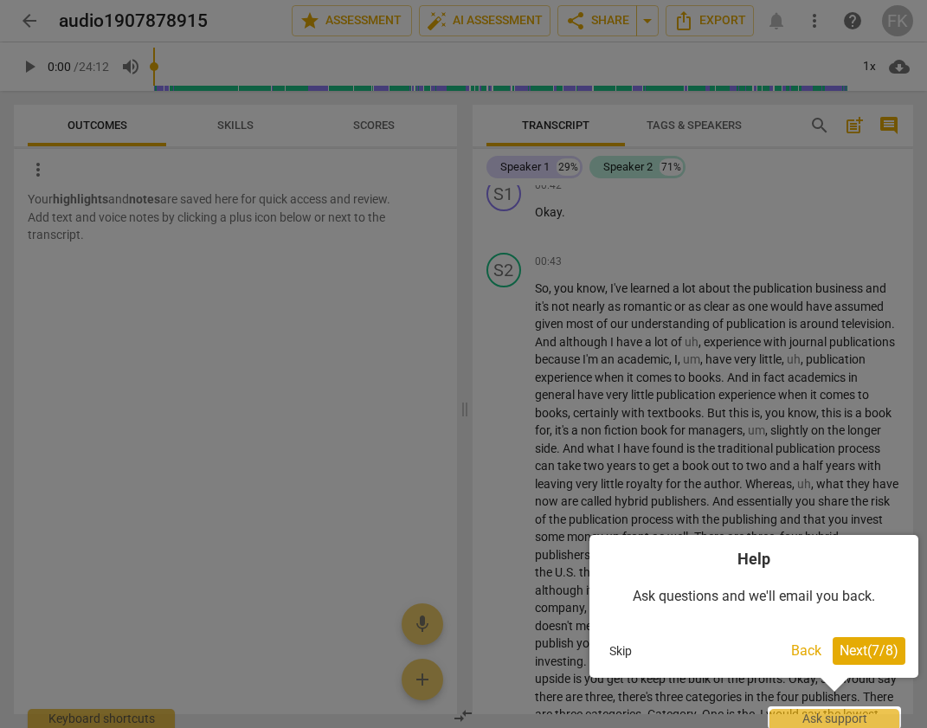
click at [624, 653] on button "Skip" at bounding box center [621, 651] width 36 height 26
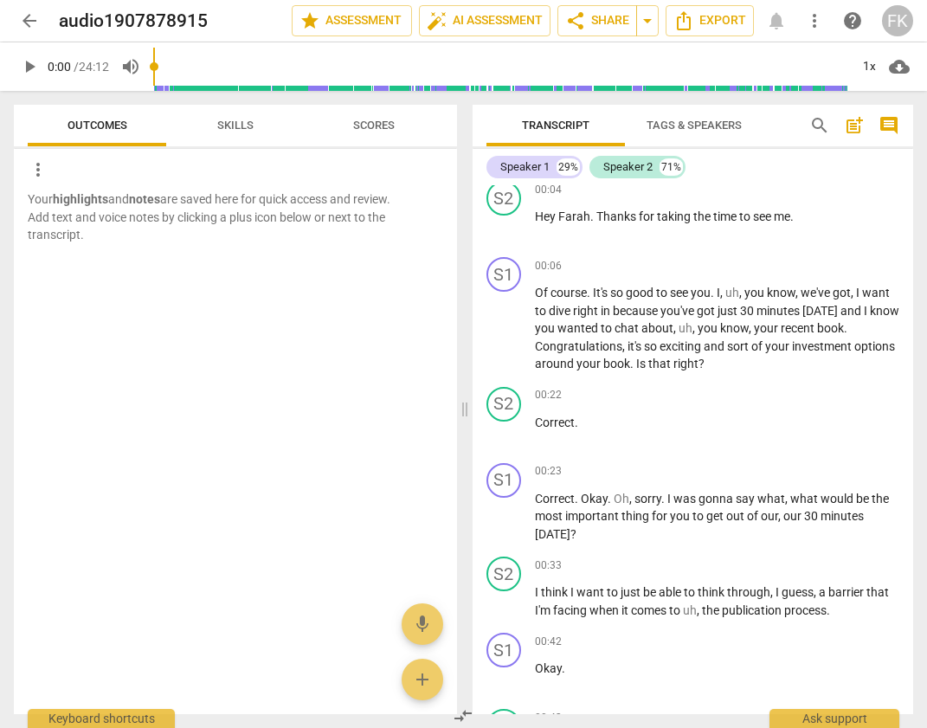
scroll to position [0, 0]
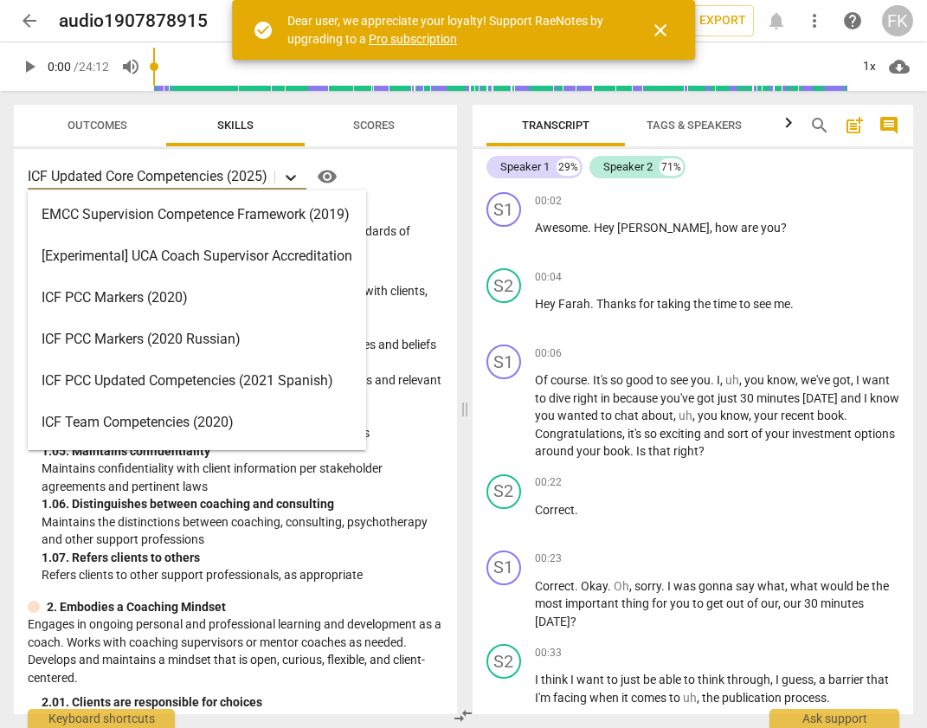
click at [294, 172] on icon at bounding box center [290, 177] width 17 height 17
click at [236, 297] on div "ICF PCC Markers (2020)" at bounding box center [197, 298] width 339 height 42
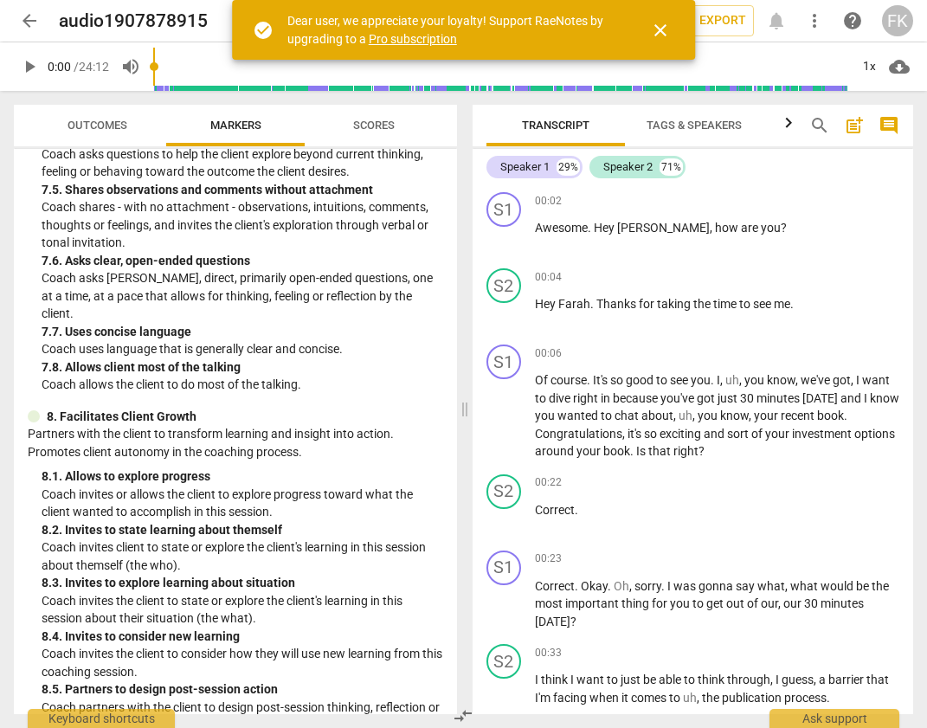
scroll to position [2106, 0]
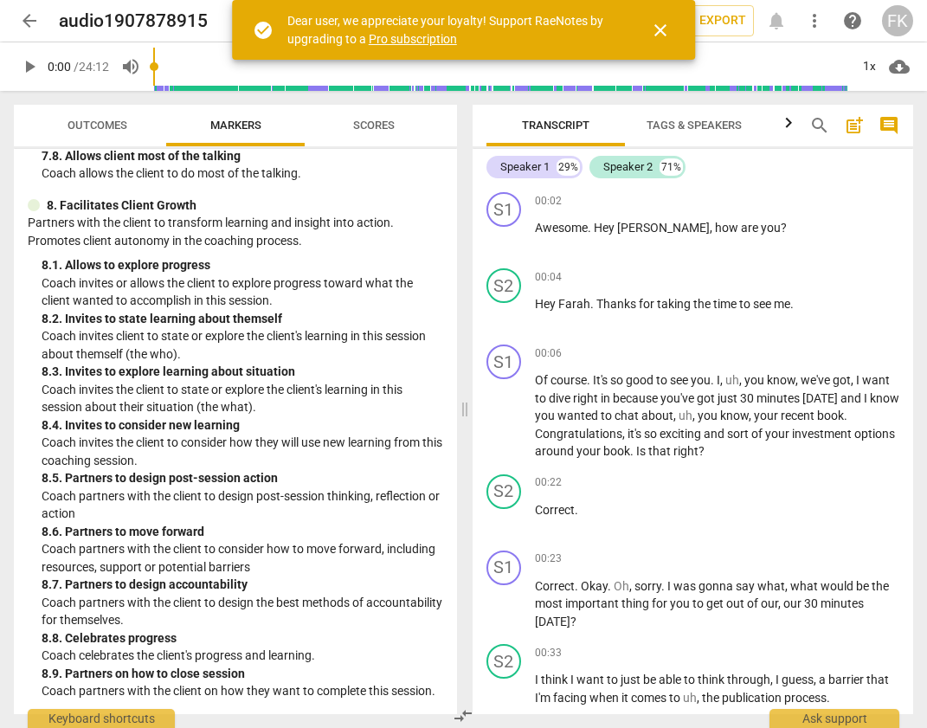
click at [660, 37] on span "close" at bounding box center [660, 30] width 21 height 21
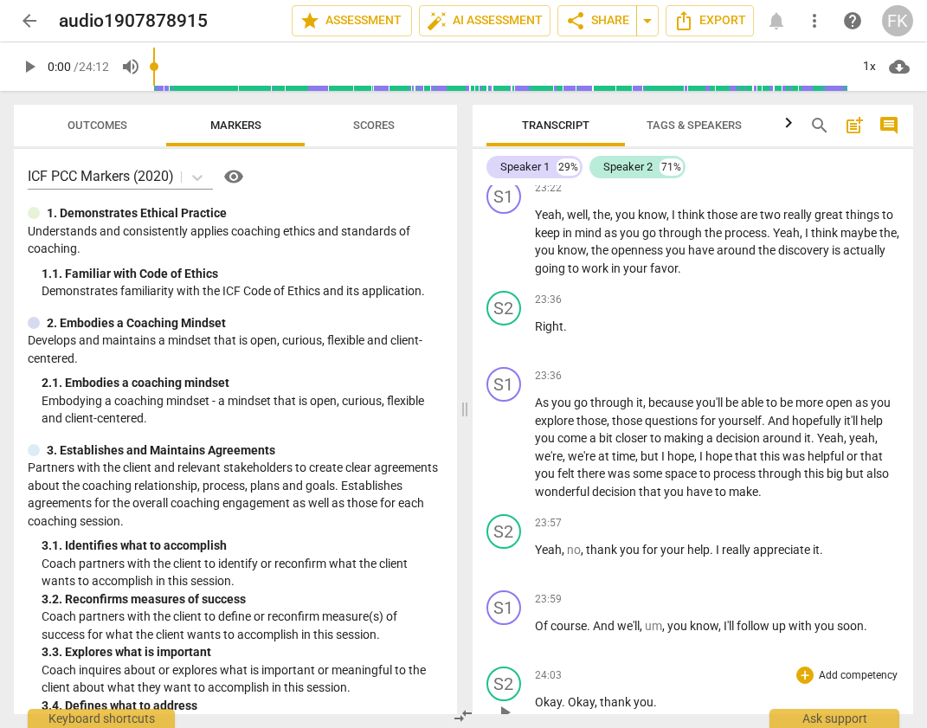
scroll to position [11187, 0]
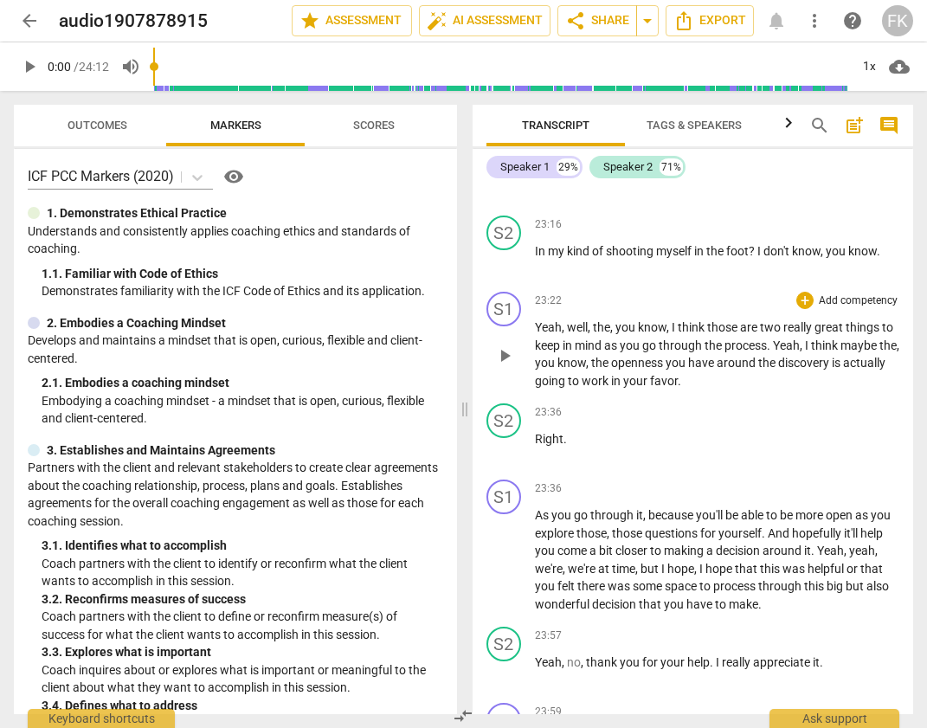
click at [579, 352] on span "mind" at bounding box center [589, 346] width 29 height 14
click at [584, 449] on p "Right ." at bounding box center [717, 439] width 365 height 18
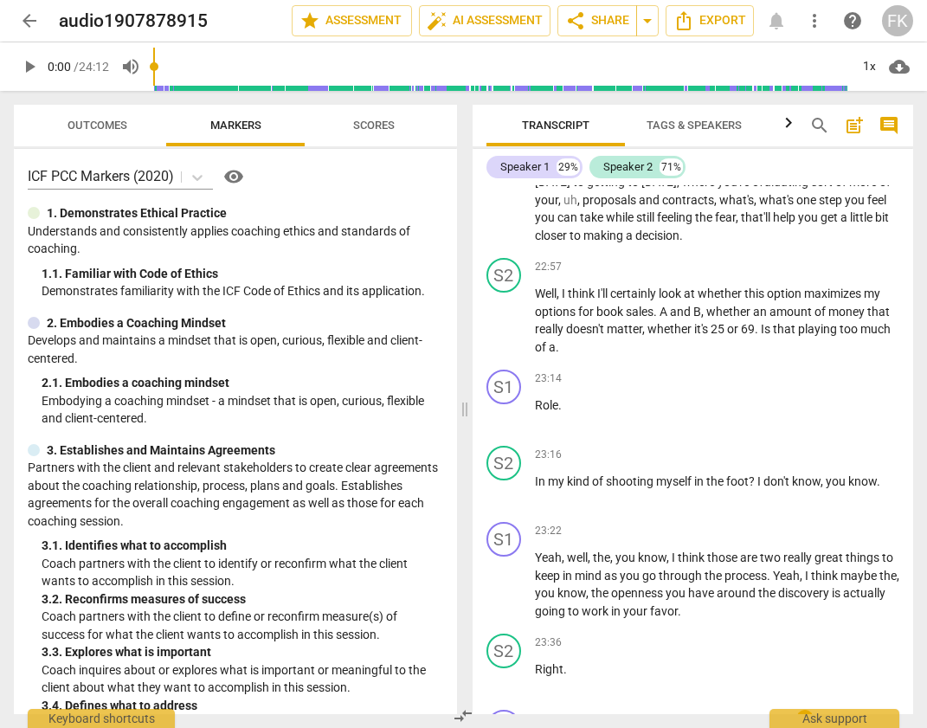
scroll to position [11556, 0]
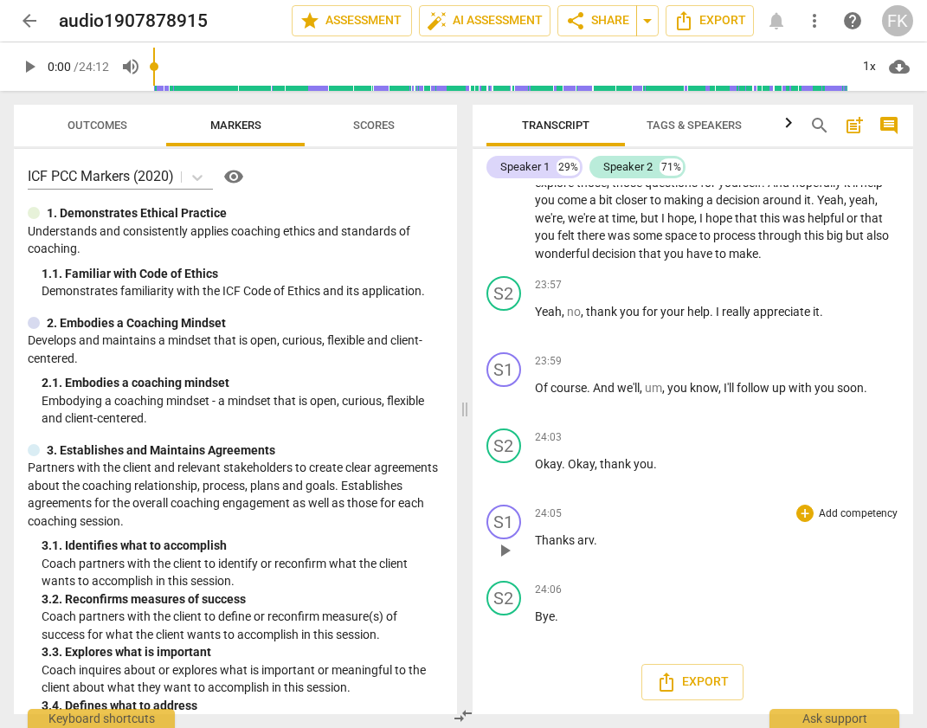
click at [602, 550] on p "Thanks arv ." at bounding box center [717, 541] width 365 height 18
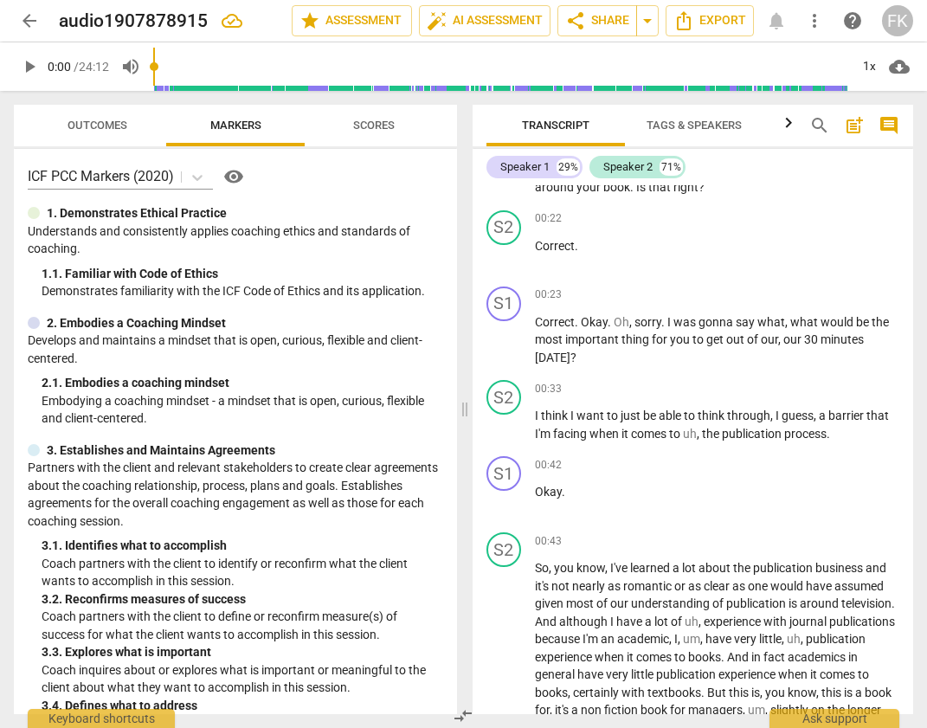
scroll to position [0, 0]
